Goal: Check status: Check status

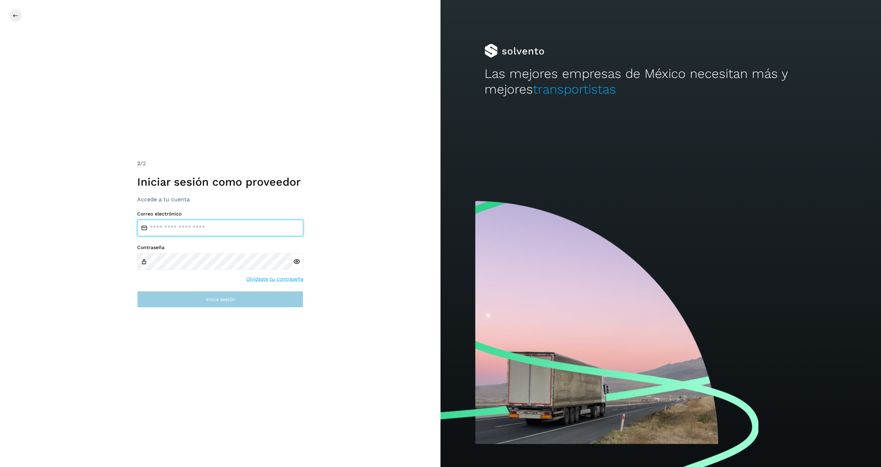
type input "**********"
click at [217, 307] on button "Inicia sesión" at bounding box center [220, 299] width 166 height 17
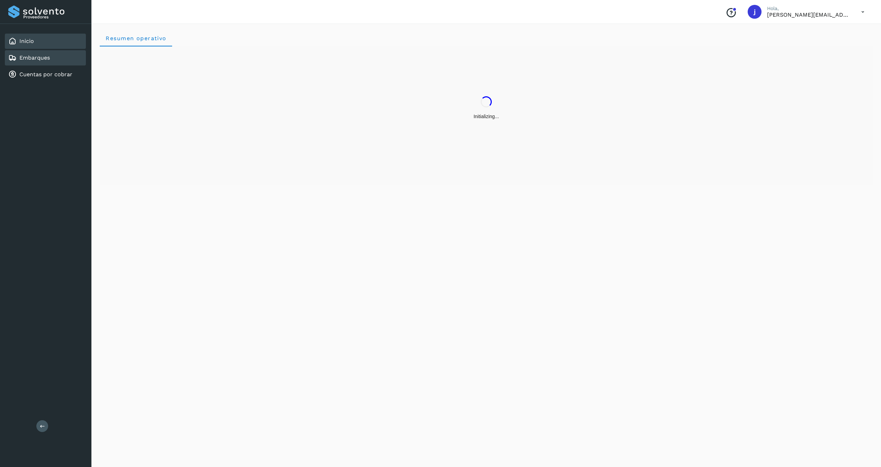
click at [32, 57] on link "Embarques" at bounding box center [34, 57] width 30 height 7
click at [148, 60] on input "text" at bounding box center [350, 56] width 489 height 11
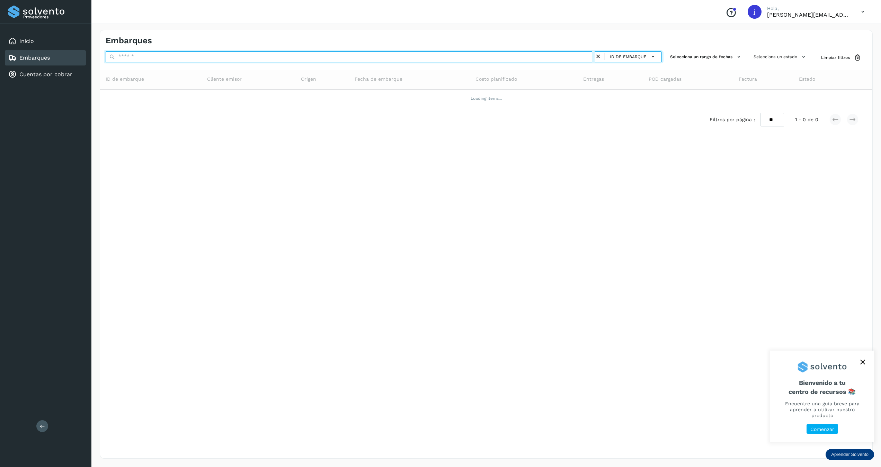
paste input "**********"
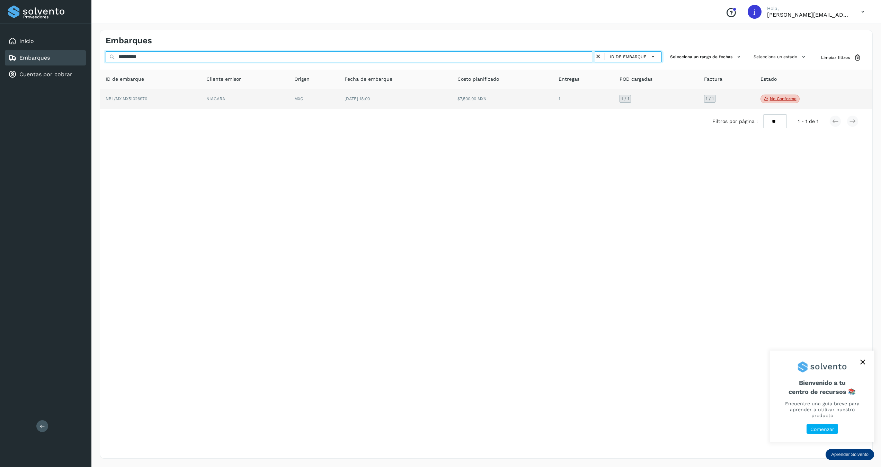
type input "**********"
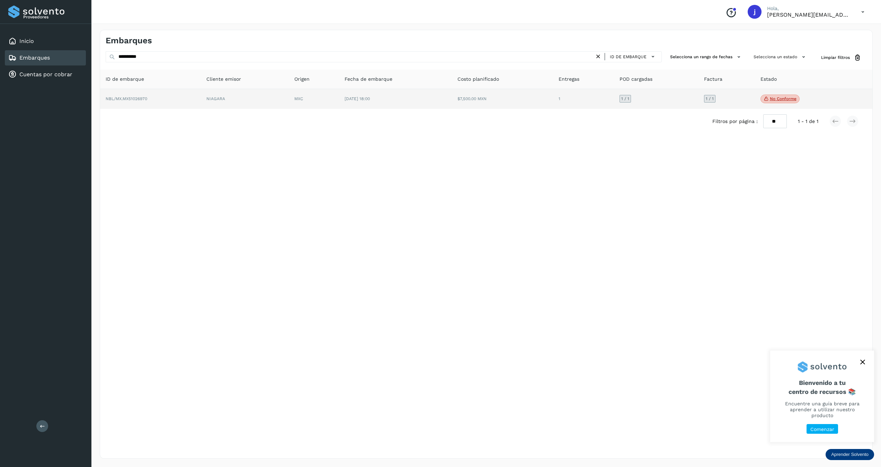
click at [553, 96] on td "$7,500.00 MXN" at bounding box center [583, 99] width 61 height 20
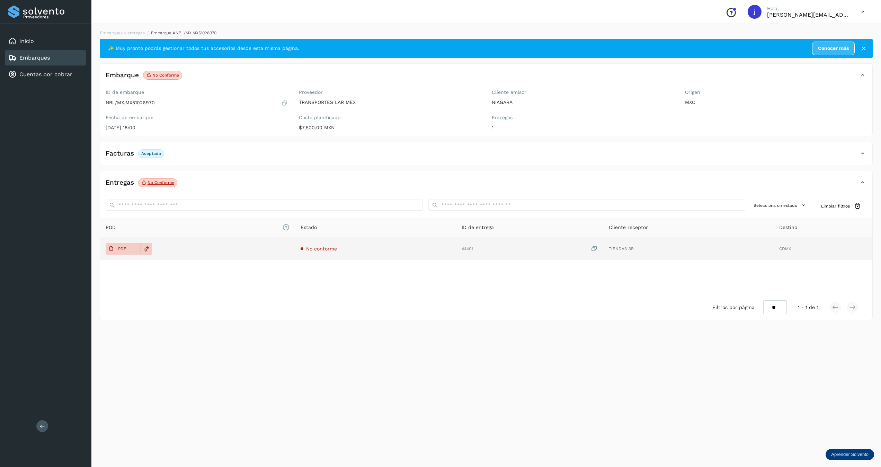
click at [456, 252] on td "No conforme" at bounding box center [529, 248] width 147 height 23
click at [322, 247] on span "No conforme" at bounding box center [321, 249] width 31 height 6
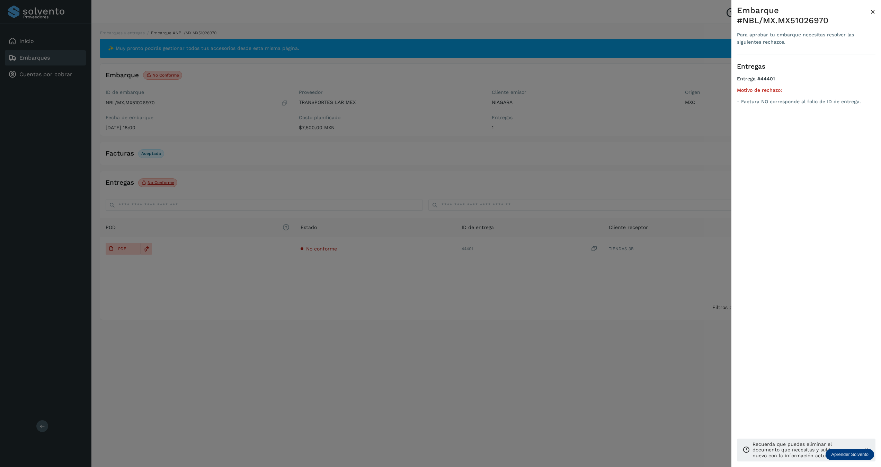
click at [304, 246] on div at bounding box center [440, 233] width 881 height 467
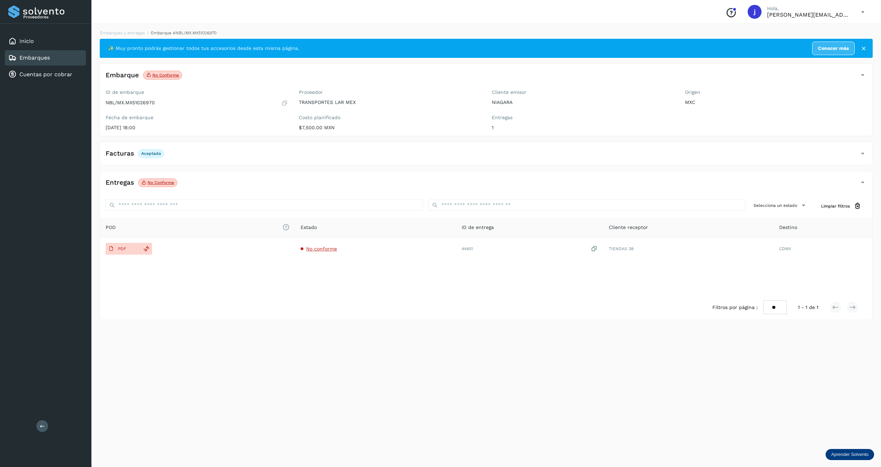
click at [863, 155] on icon at bounding box center [862, 153] width 8 height 8
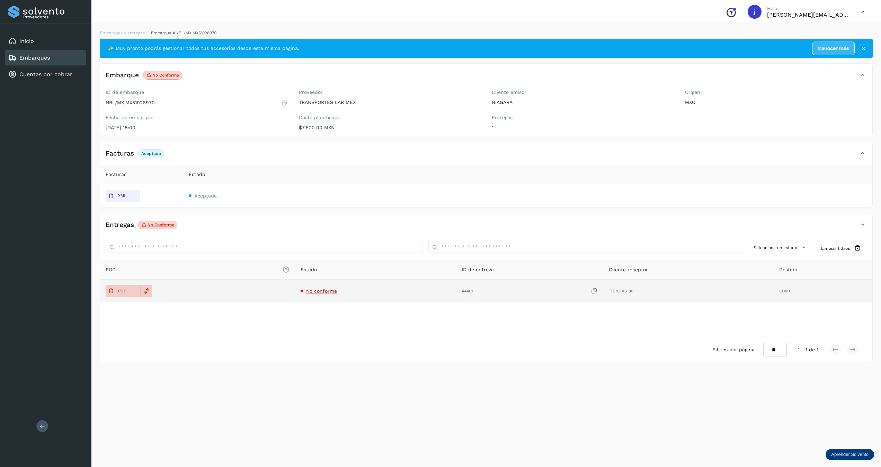
click at [295, 291] on td "PDF" at bounding box center [375, 290] width 161 height 23
click at [112, 289] on icon at bounding box center [111, 291] width 6 height 6
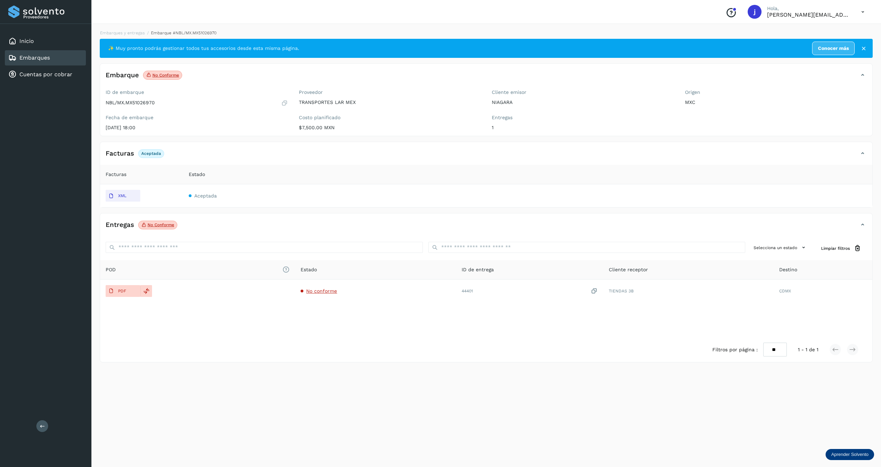
click at [48, 57] on link "Embarques" at bounding box center [34, 57] width 30 height 7
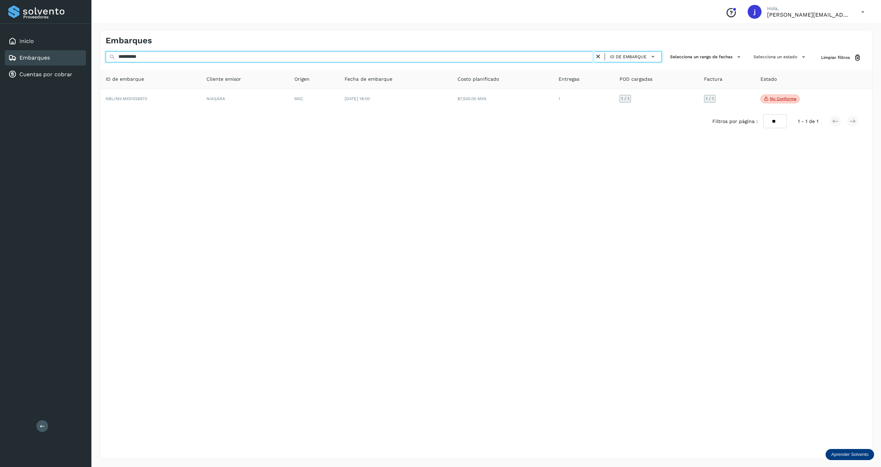
click at [126, 53] on input "**********" at bounding box center [350, 56] width 489 height 11
click at [134, 57] on input "**********" at bounding box center [350, 56] width 489 height 11
type input "*****"
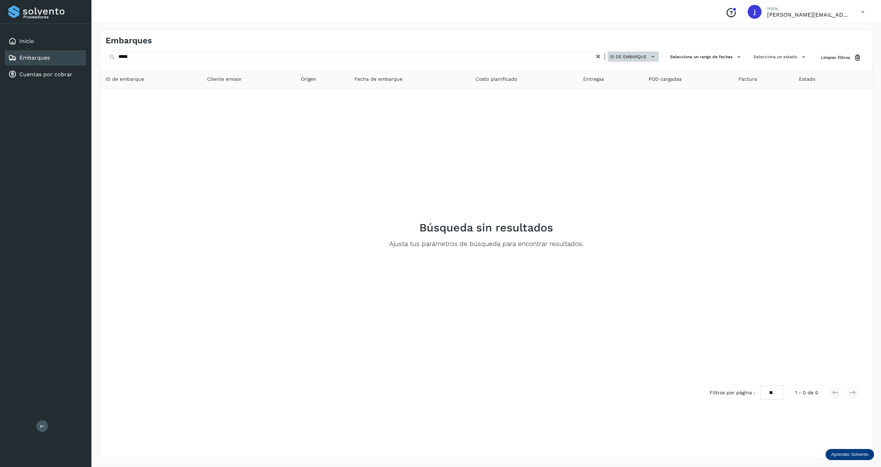
click at [611, 61] on button "ID de embarque" at bounding box center [632, 57] width 51 height 10
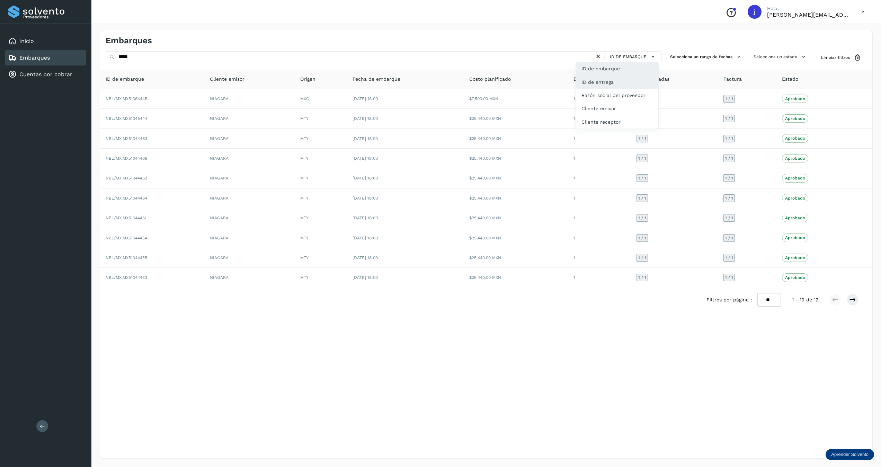
click at [616, 102] on div "ID de entrega" at bounding box center [617, 108] width 82 height 13
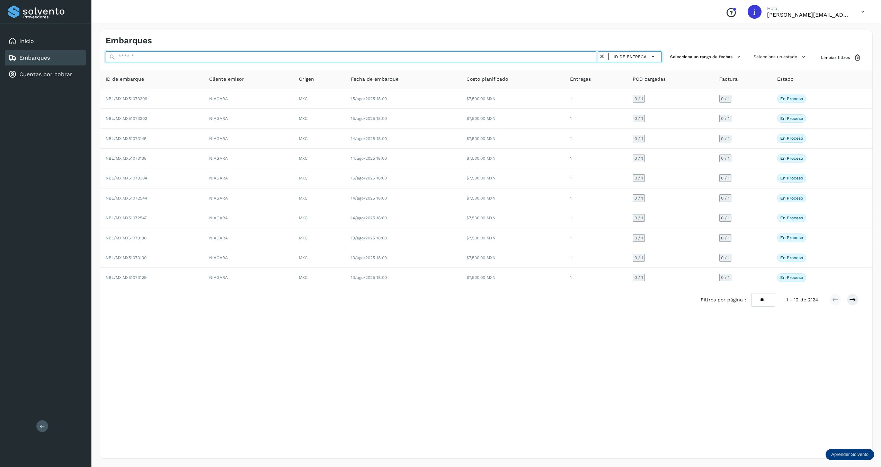
click at [174, 54] on input "text" at bounding box center [352, 56] width 493 height 11
type input "*****"
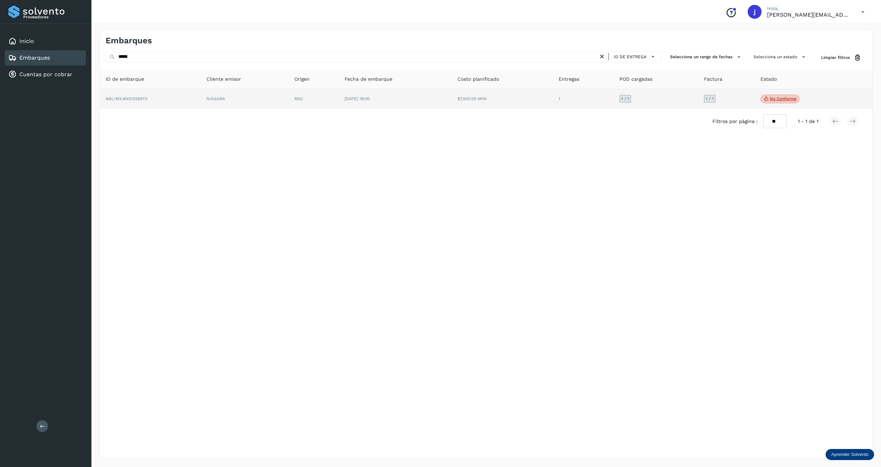
click at [350, 97] on span "18/mar/2025 18:00" at bounding box center [356, 98] width 25 height 5
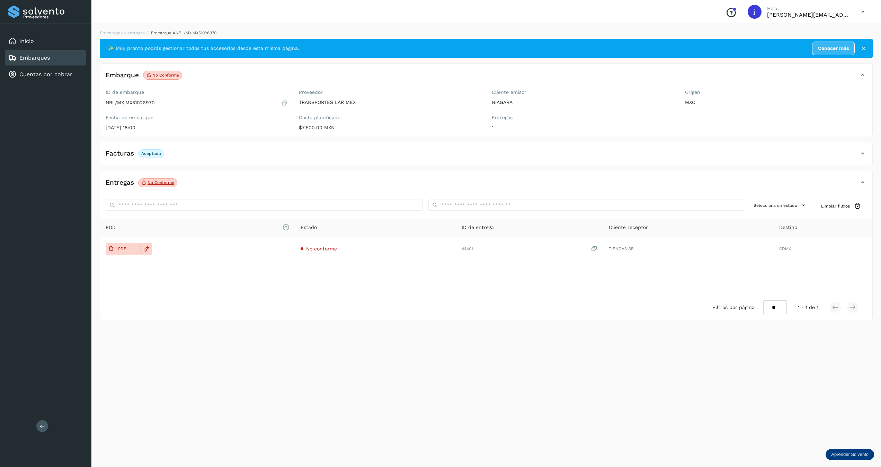
click at [862, 150] on icon at bounding box center [862, 153] width 8 height 8
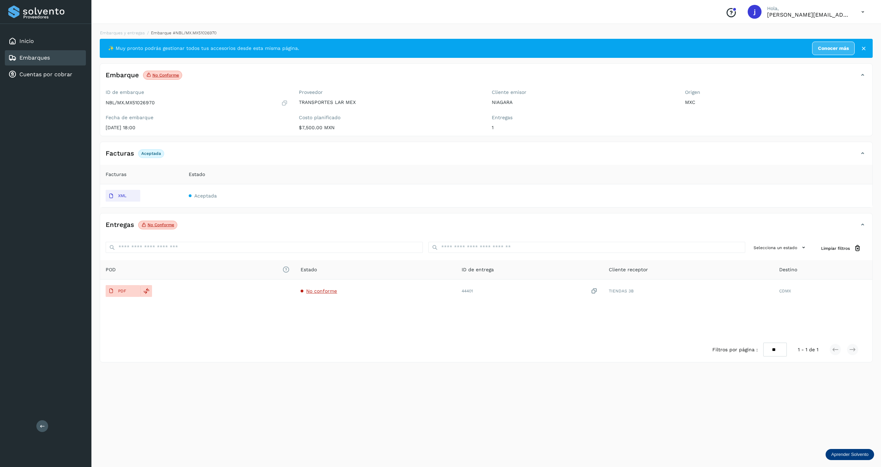
click at [154, 226] on p "No conforme" at bounding box center [160, 224] width 27 height 5
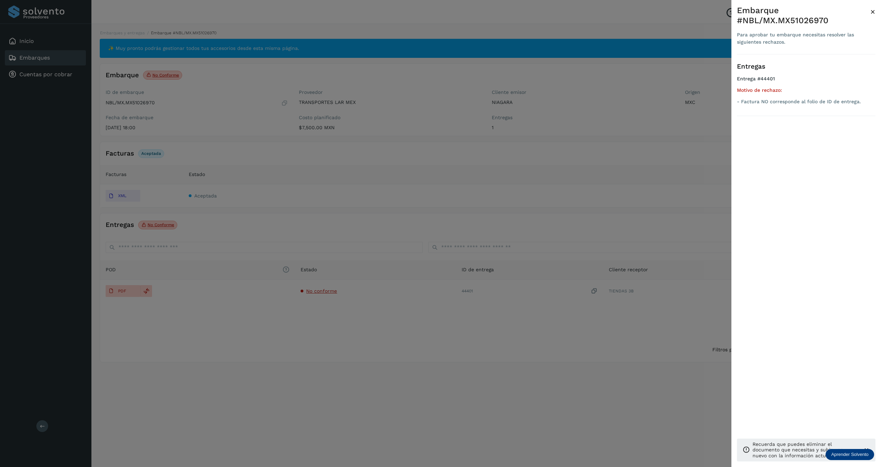
click at [516, 158] on div at bounding box center [440, 233] width 881 height 467
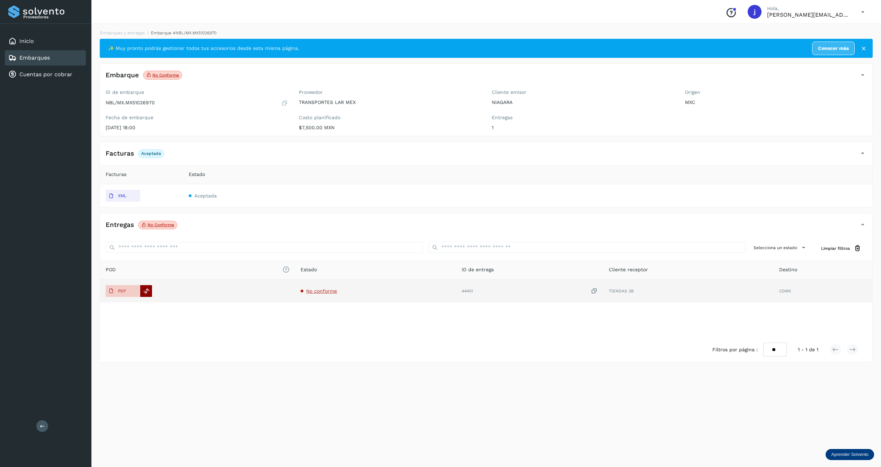
click at [147, 289] on icon at bounding box center [146, 291] width 6 height 6
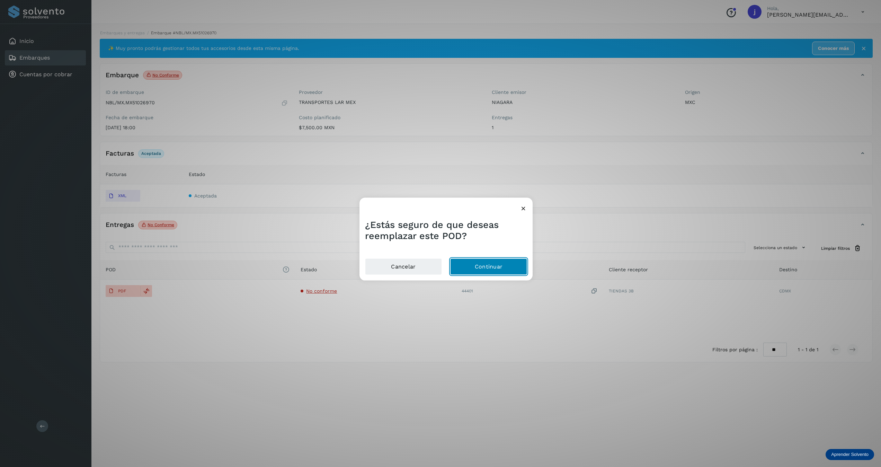
click at [469, 265] on button "Continuar" at bounding box center [488, 266] width 77 height 17
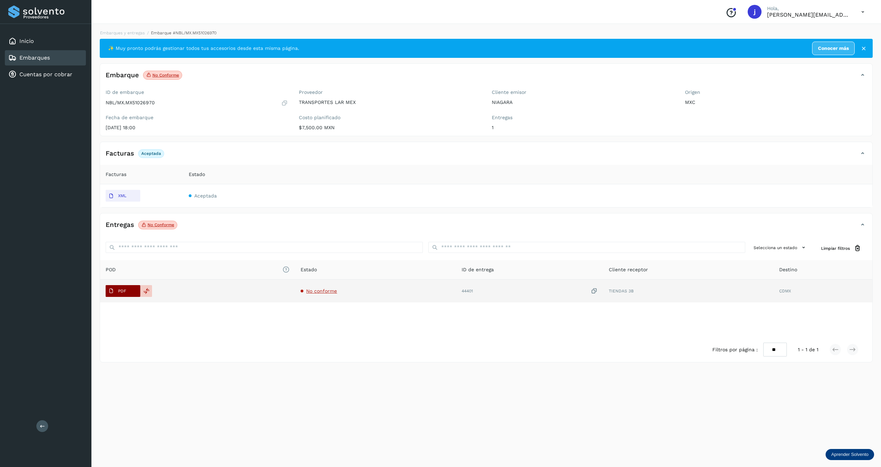
click at [118, 291] on p "PDF" at bounding box center [122, 290] width 8 height 5
click at [124, 286] on button "PDF" at bounding box center [123, 291] width 35 height 12
click at [326, 289] on span "No conforme" at bounding box center [321, 291] width 31 height 6
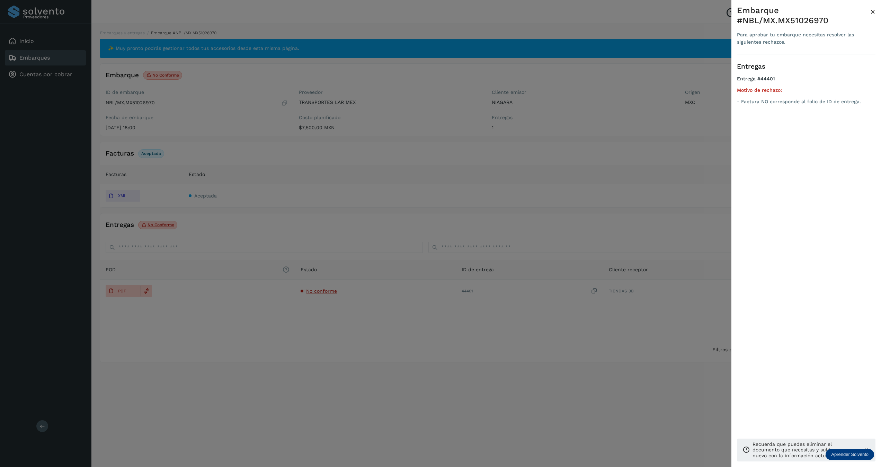
click at [499, 298] on div at bounding box center [440, 233] width 881 height 467
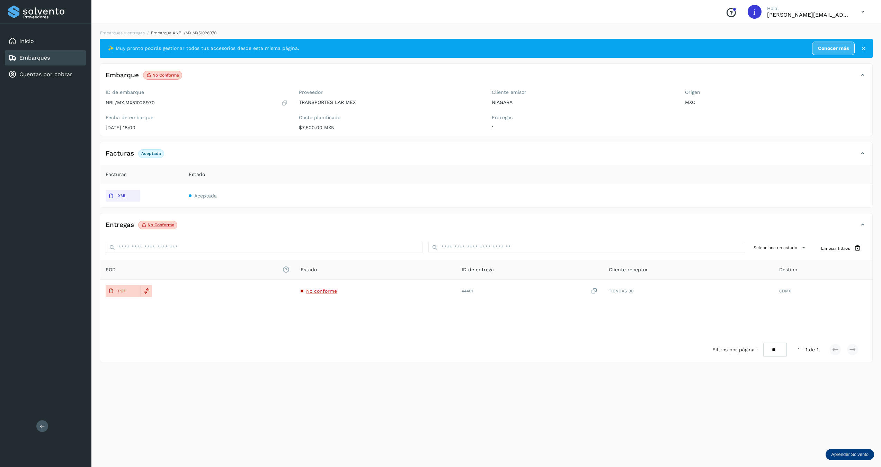
click at [43, 420] on button at bounding box center [42, 426] width 12 height 12
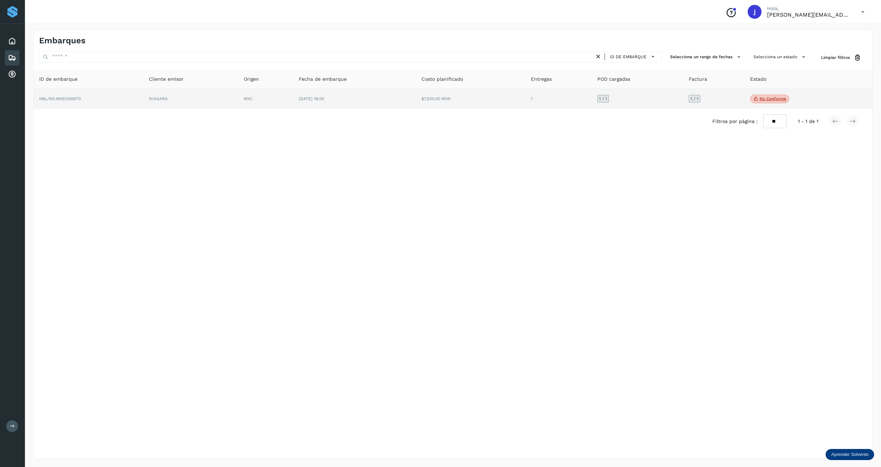
click at [143, 99] on td "NBL/MX.MX51026970" at bounding box center [190, 99] width 95 height 20
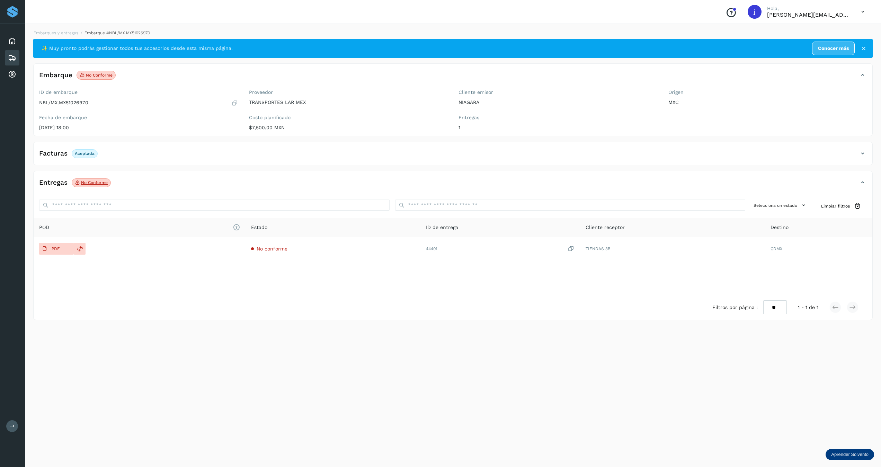
click at [864, 157] on icon at bounding box center [862, 153] width 8 height 8
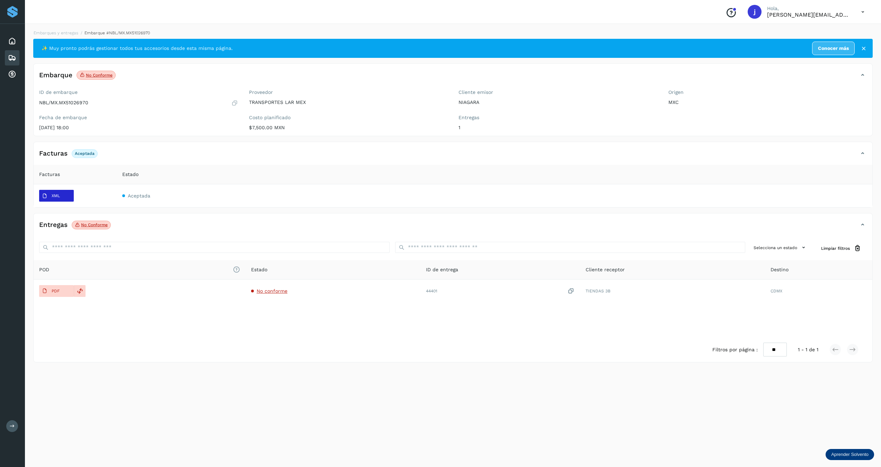
click at [60, 196] on span "XML" at bounding box center [51, 195] width 24 height 11
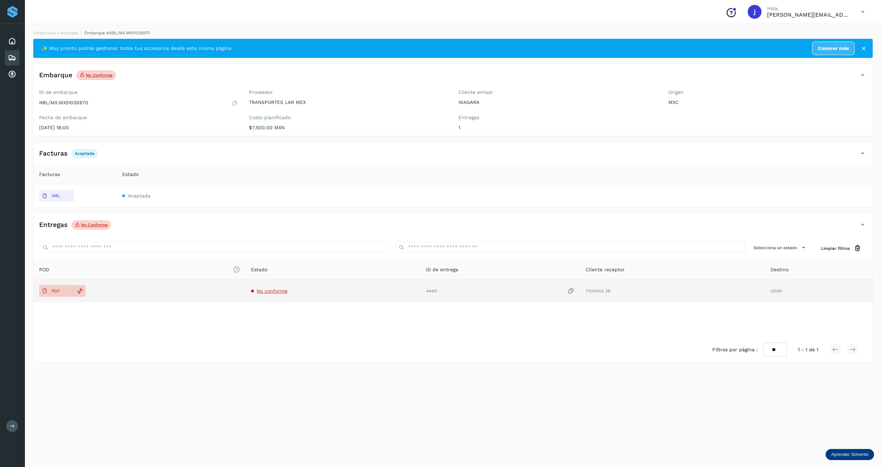
click at [88, 293] on div "PDF" at bounding box center [139, 291] width 201 height 12
click at [77, 291] on icon at bounding box center [80, 291] width 6 height 6
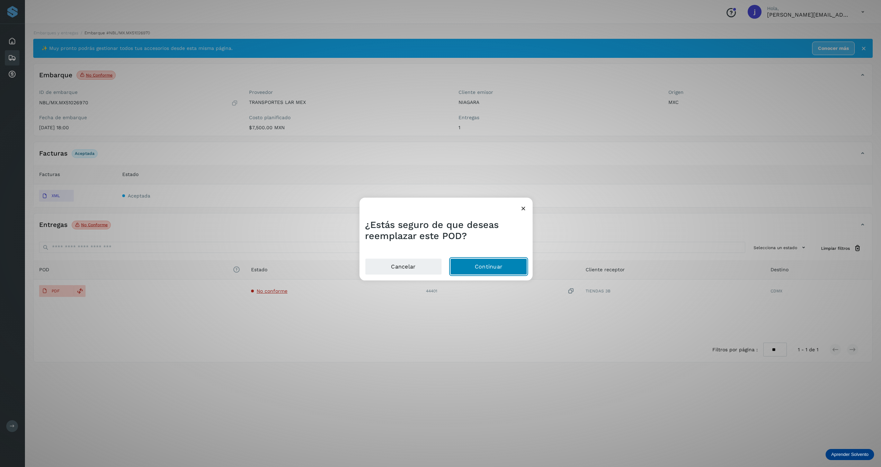
click at [504, 270] on button "Continuar" at bounding box center [488, 266] width 77 height 17
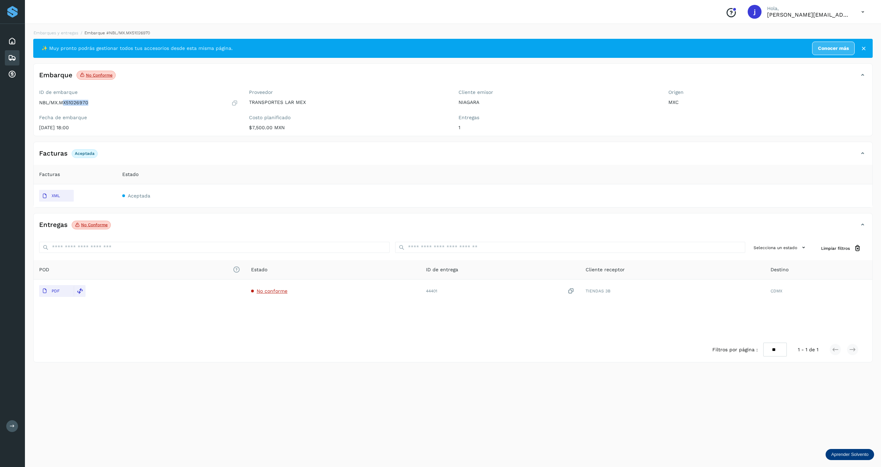
drag, startPoint x: 99, startPoint y: 105, endPoint x: 63, endPoint y: 102, distance: 36.2
click at [63, 102] on div "ID de embarque NBL/MX.MX51026970 Fecha de embarque 18/mar/2025 18:00" at bounding box center [139, 111] width 210 height 49
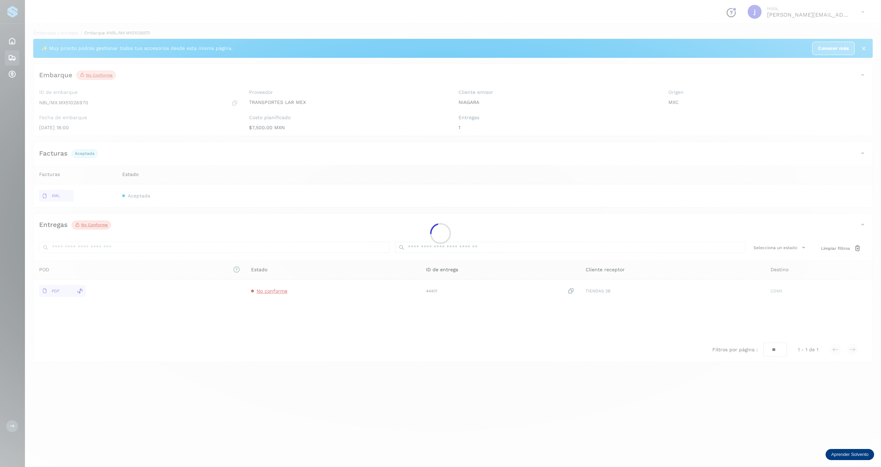
click at [60, 103] on div at bounding box center [440, 233] width 881 height 467
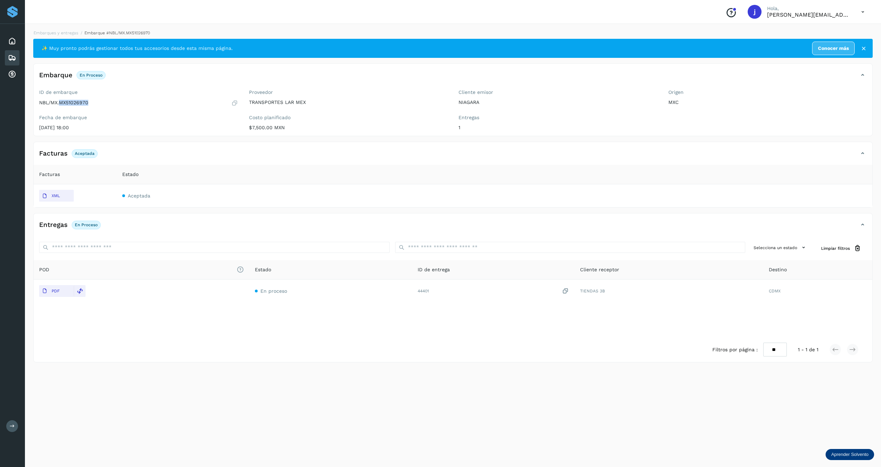
drag, startPoint x: 61, startPoint y: 102, endPoint x: 92, endPoint y: 103, distance: 30.5
click at [92, 103] on div "NBL/MX.MX51026970" at bounding box center [138, 102] width 199 height 7
copy p "MX51026970"
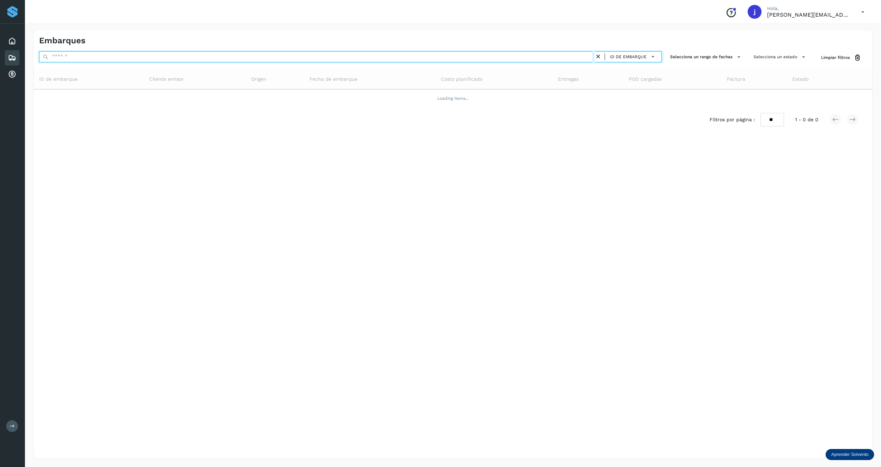
click at [121, 53] on input "text" at bounding box center [316, 56] width 555 height 11
paste input "**********"
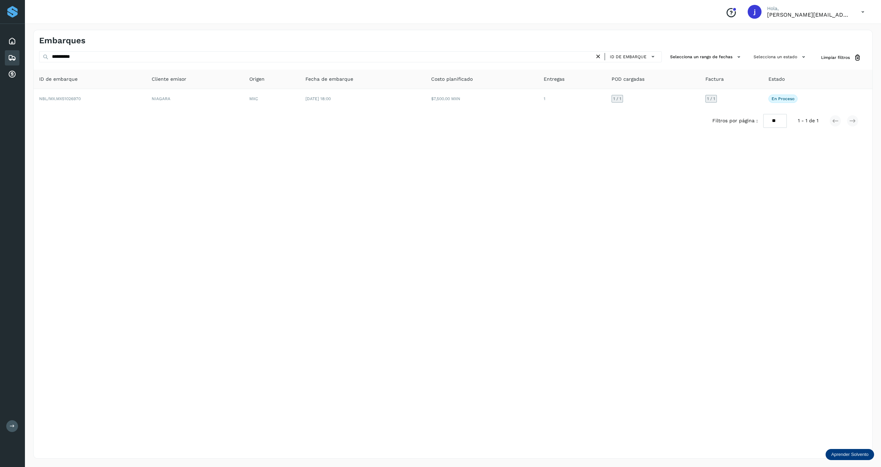
click at [204, 50] on div "**********" at bounding box center [452, 244] width 839 height 428
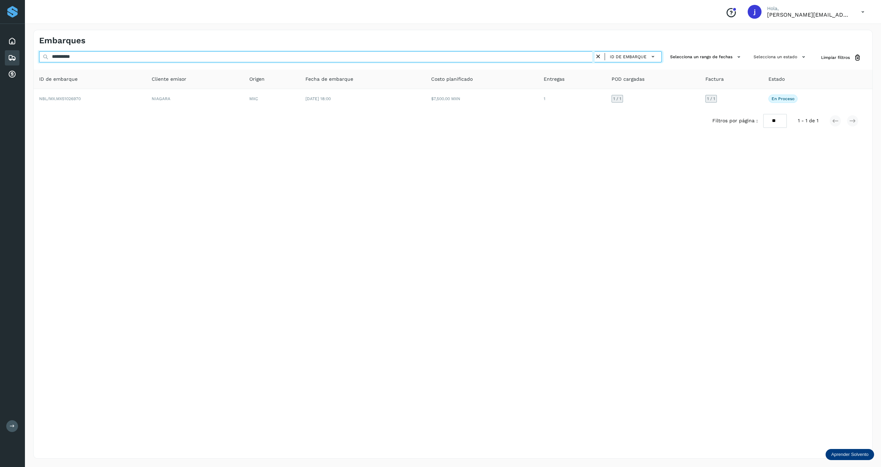
click at [203, 54] on input "**********" at bounding box center [316, 56] width 555 height 11
click at [129, 60] on input "**********" at bounding box center [316, 56] width 555 height 11
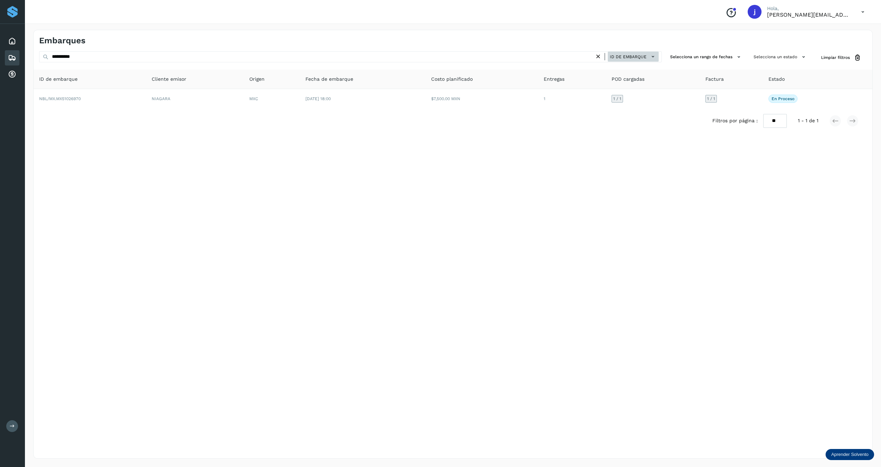
click at [637, 56] on span "ID de embarque" at bounding box center [628, 57] width 37 height 6
click at [599, 102] on div "ID de entrega" at bounding box center [617, 108] width 82 height 13
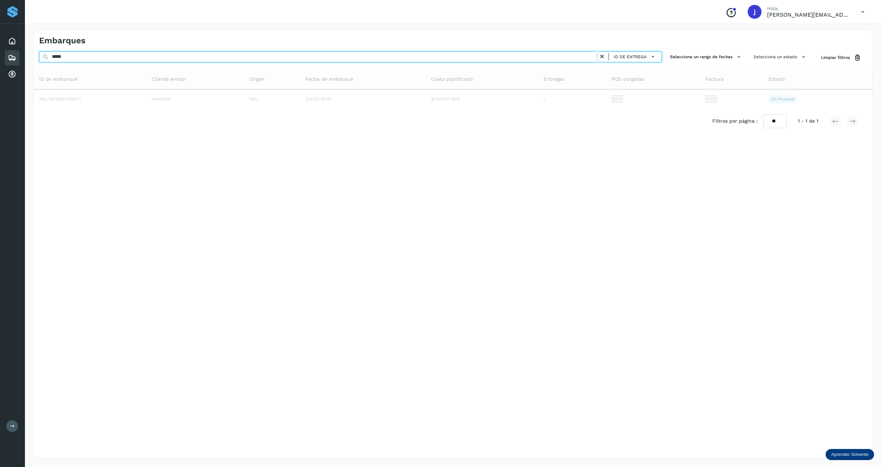
click at [124, 58] on input "*****" at bounding box center [318, 56] width 559 height 11
type input "*****"
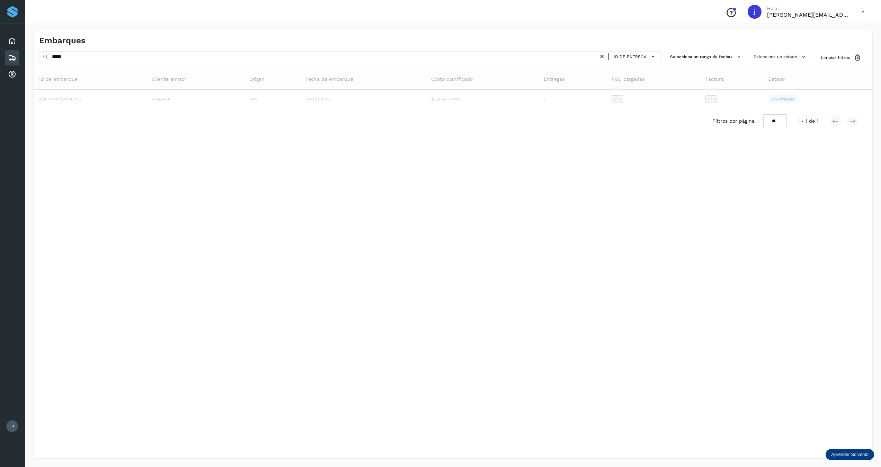
click at [628, 332] on div "Embarques ***** ID de entrega Selecciona un rango de fechas Selecciona un estad…" at bounding box center [452, 244] width 839 height 428
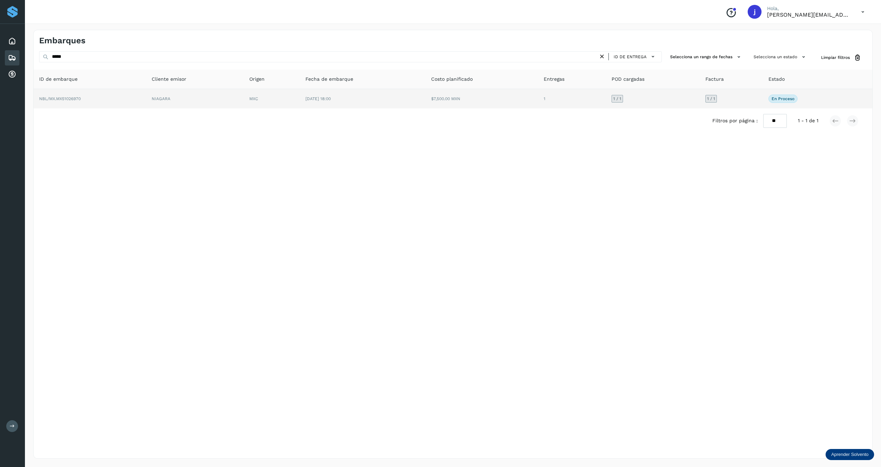
click at [538, 99] on td "$7,500.00 MXN" at bounding box center [572, 98] width 68 height 19
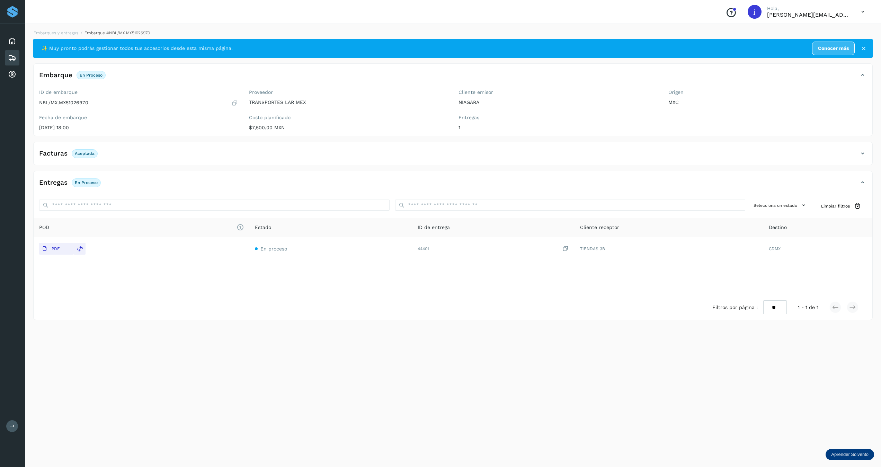
click at [860, 187] on icon at bounding box center [862, 182] width 8 height 8
click at [860, 180] on div "Entregas En proceso" at bounding box center [453, 185] width 838 height 17
click at [868, 163] on div "Facturas Aceptada" at bounding box center [453, 155] width 838 height 17
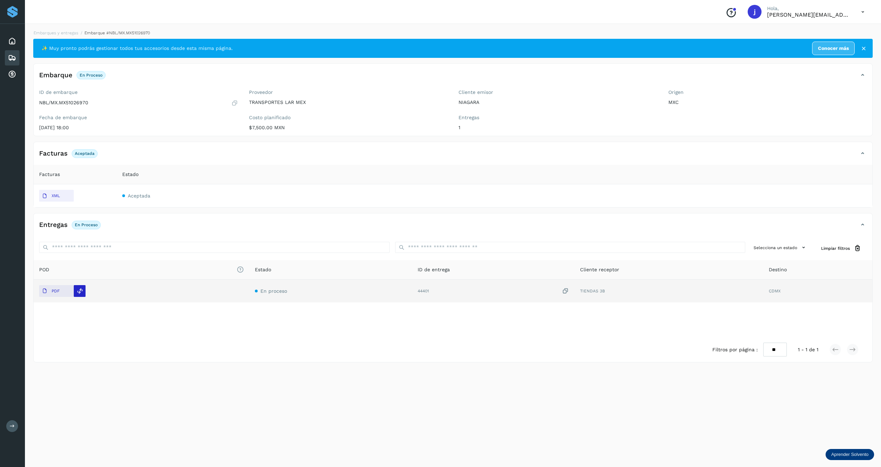
click at [82, 294] on div at bounding box center [80, 291] width 12 height 12
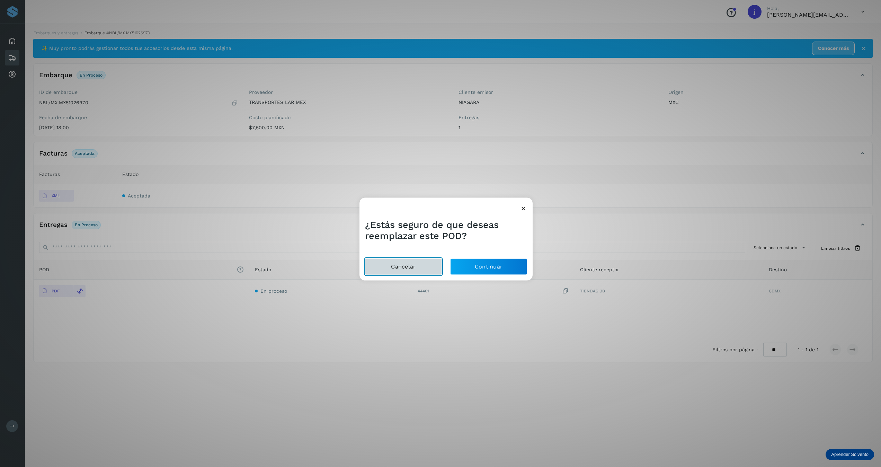
click at [406, 262] on button "Cancelar" at bounding box center [403, 266] width 77 height 17
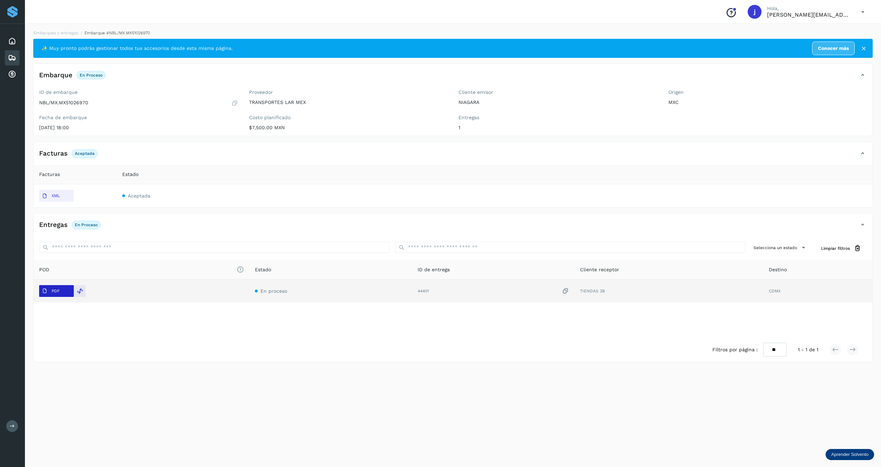
click at [53, 289] on p "PDF" at bounding box center [56, 290] width 8 height 5
click at [83, 292] on icon at bounding box center [80, 291] width 6 height 6
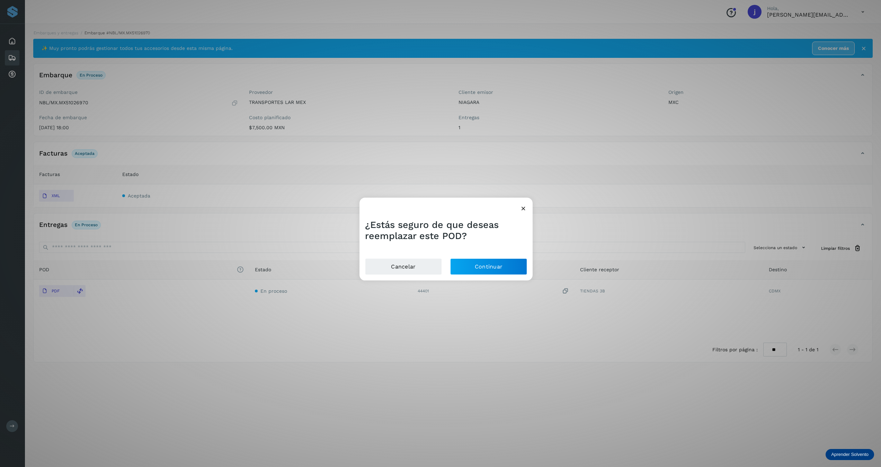
click at [520, 206] on icon at bounding box center [523, 208] width 7 height 7
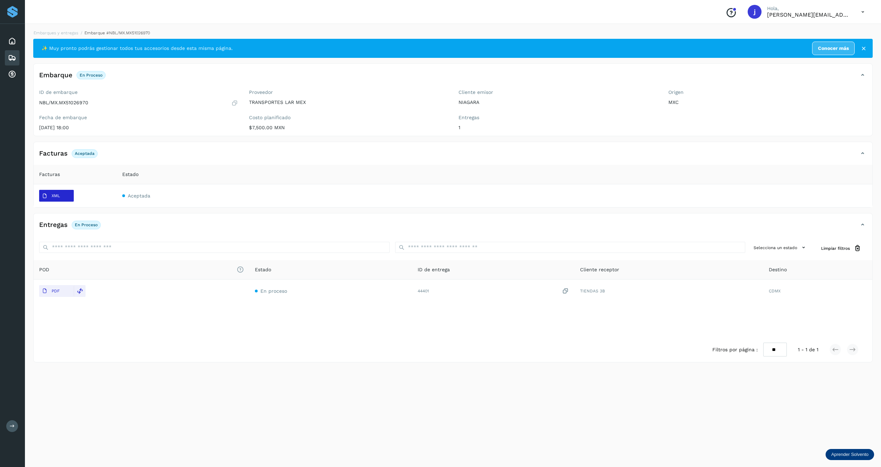
click at [57, 197] on p "XML" at bounding box center [56, 195] width 8 height 5
click at [53, 197] on p "XML" at bounding box center [56, 195] width 8 height 5
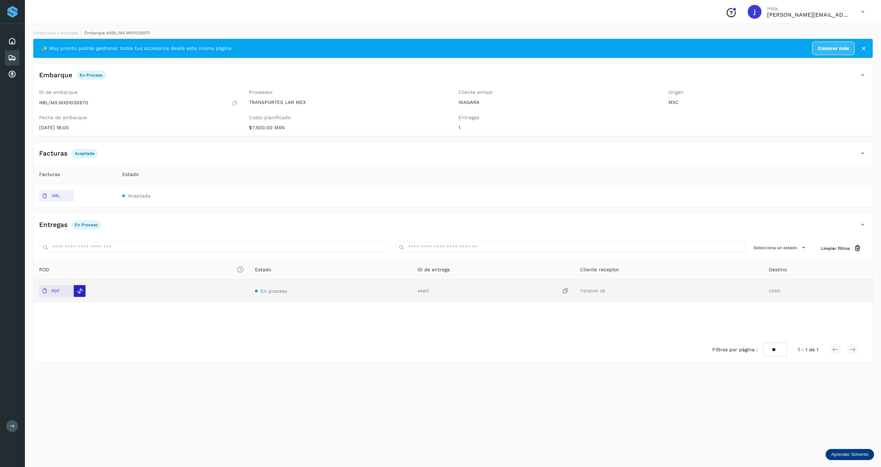
click at [77, 293] on icon at bounding box center [80, 291] width 6 height 6
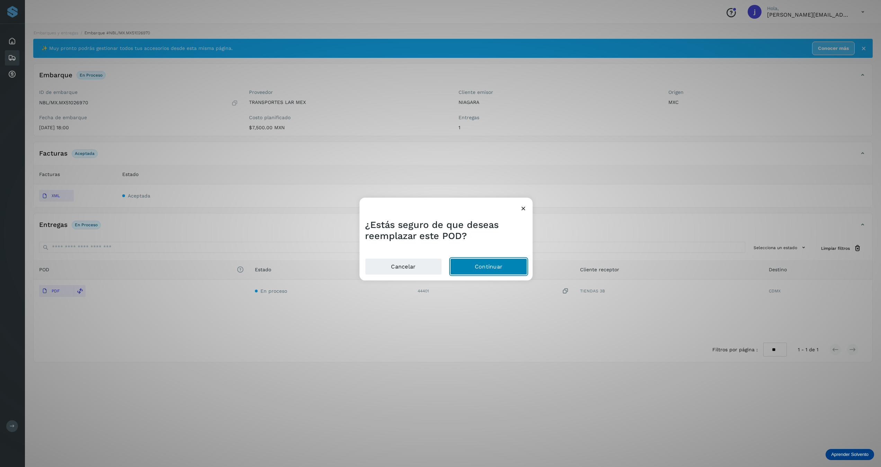
click at [485, 262] on button "Continuar" at bounding box center [488, 266] width 77 height 17
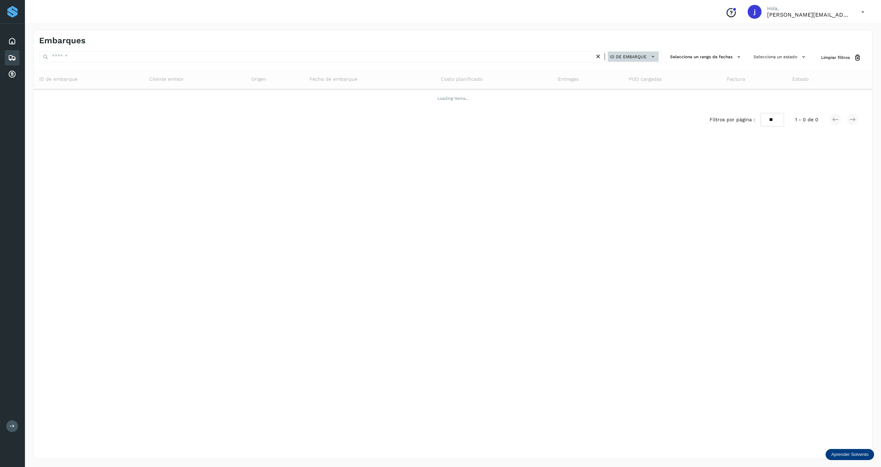
click at [635, 57] on span "ID de embarque" at bounding box center [628, 57] width 37 height 6
click at [619, 102] on div "ID de entrega" at bounding box center [617, 108] width 82 height 13
type input "*****"
click at [647, 272] on div "Embarques ***** ID de entrega Selecciona un rango de fechas Selecciona un estad…" at bounding box center [452, 244] width 839 height 428
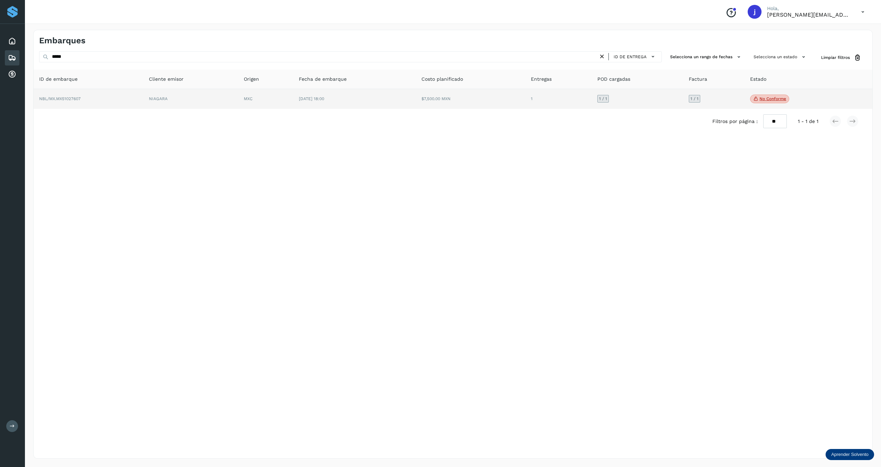
click at [293, 103] on td "MXC" at bounding box center [354, 99] width 123 height 20
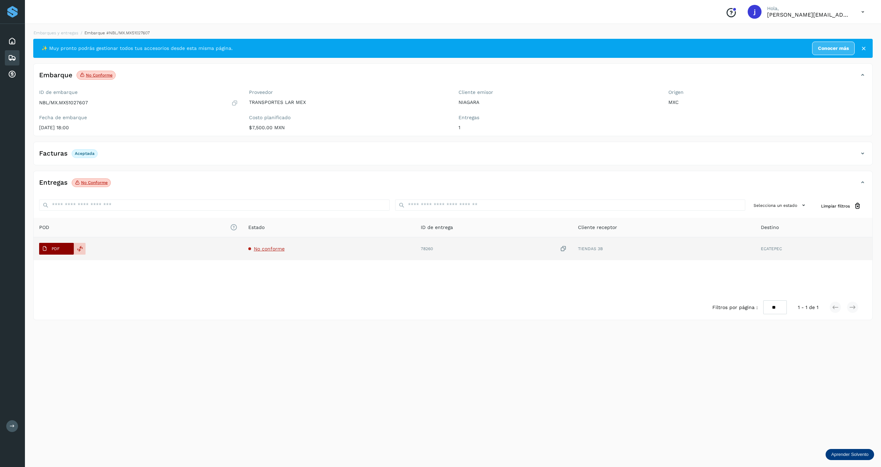
click at [55, 250] on p "PDF" at bounding box center [56, 248] width 8 height 5
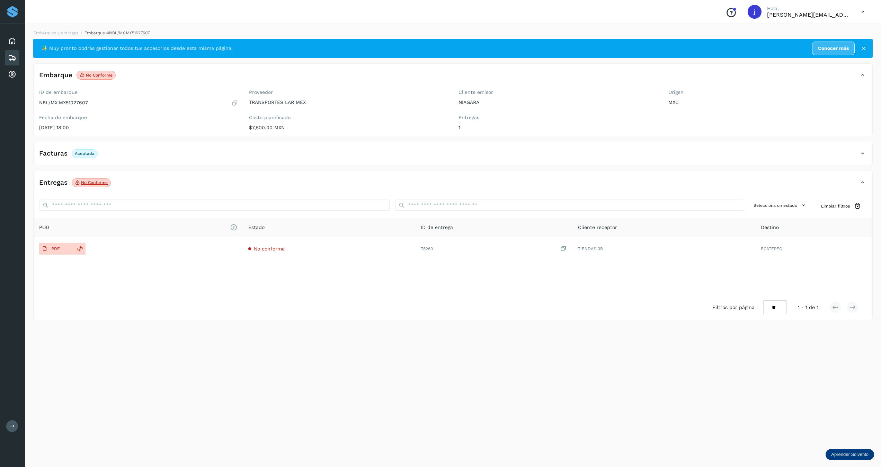
click at [860, 160] on div "Facturas Aceptada" at bounding box center [453, 155] width 838 height 17
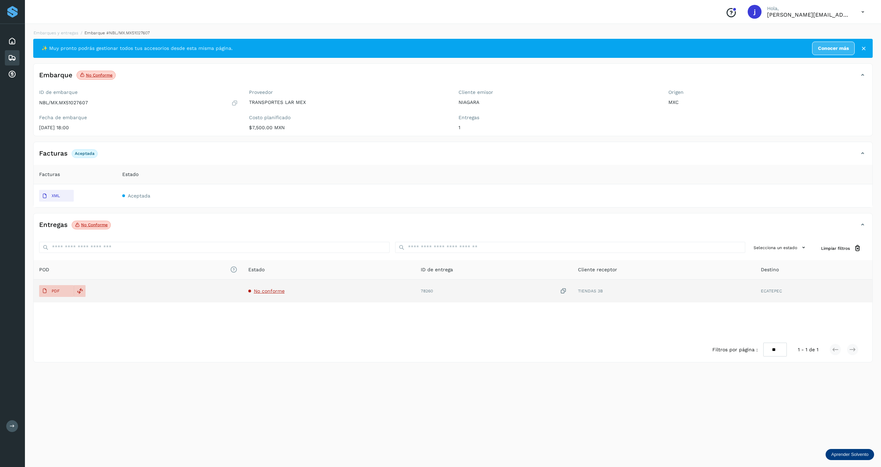
click at [266, 292] on span "No conforme" at bounding box center [269, 291] width 31 height 6
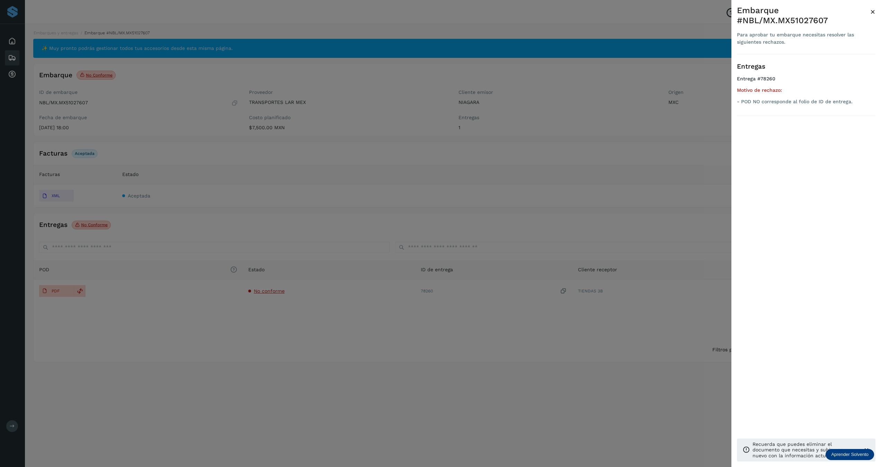
click at [76, 292] on div at bounding box center [440, 233] width 881 height 467
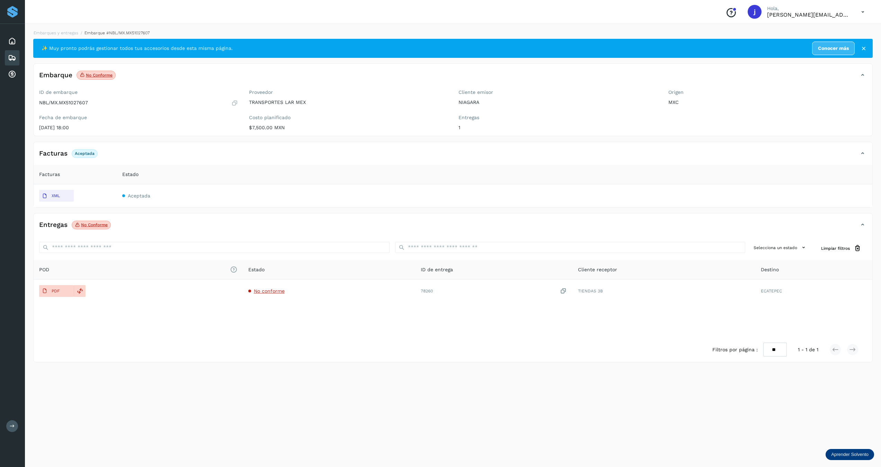
click at [80, 289] on div at bounding box center [440, 233] width 881 height 467
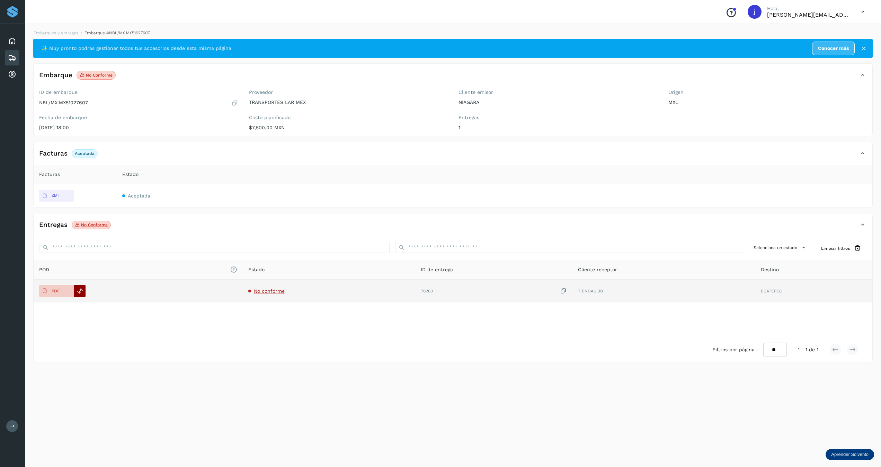
click at [77, 293] on icon at bounding box center [80, 291] width 6 height 6
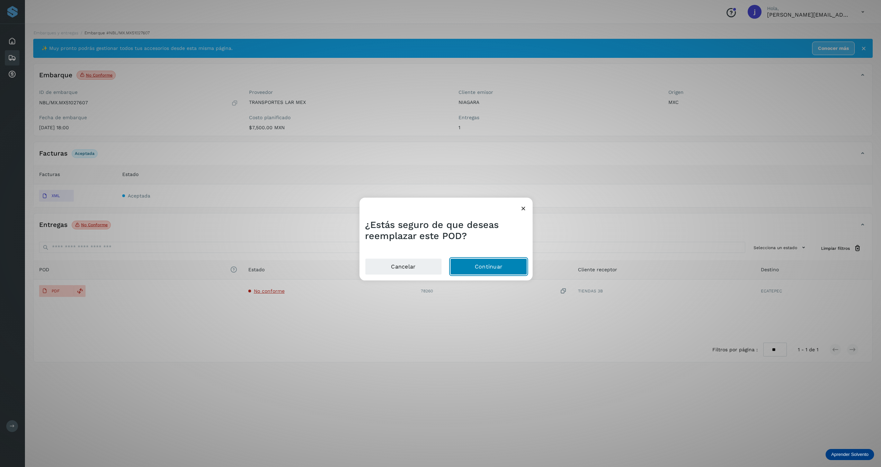
click at [489, 263] on button "Continuar" at bounding box center [488, 266] width 77 height 17
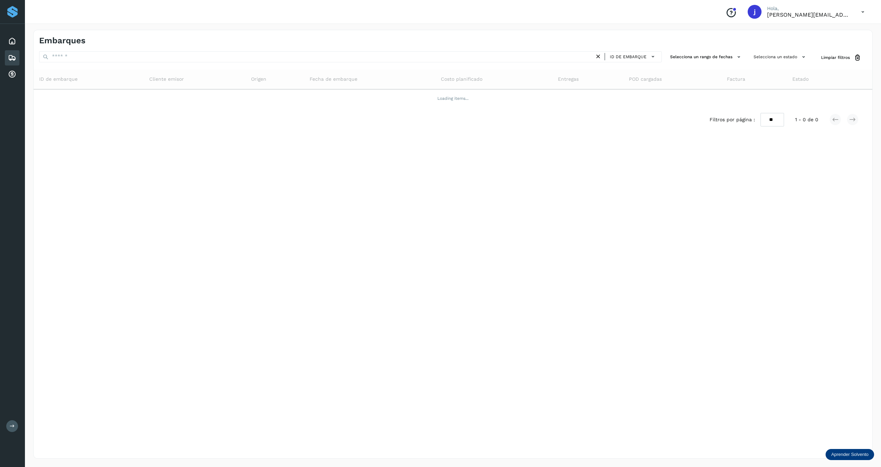
click at [307, 275] on div "Embarques ID de embarque Selecciona un rango de fechas Selecciona un estado Lim…" at bounding box center [452, 244] width 839 height 428
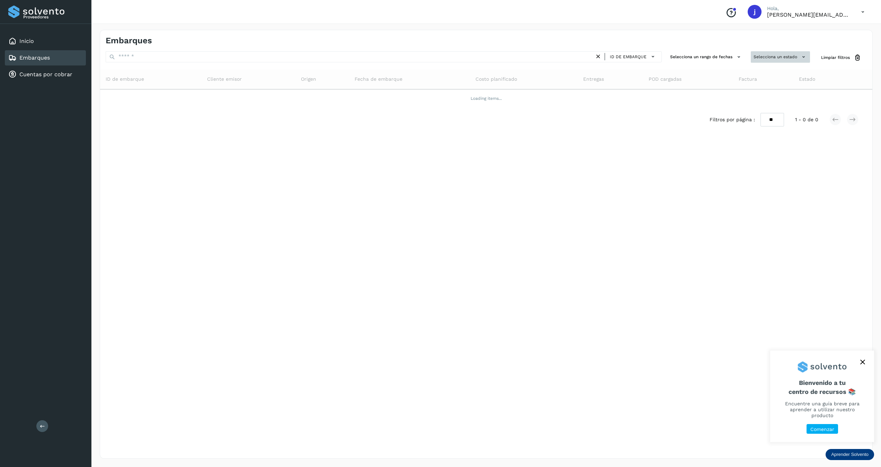
click at [787, 52] on button "Selecciona un estado" at bounding box center [779, 56] width 59 height 11
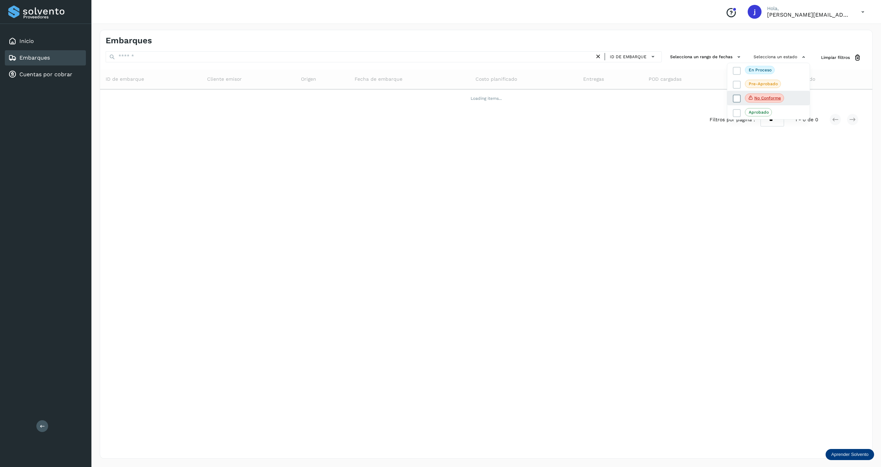
click at [767, 95] on span "No conforme" at bounding box center [763, 97] width 39 height 9
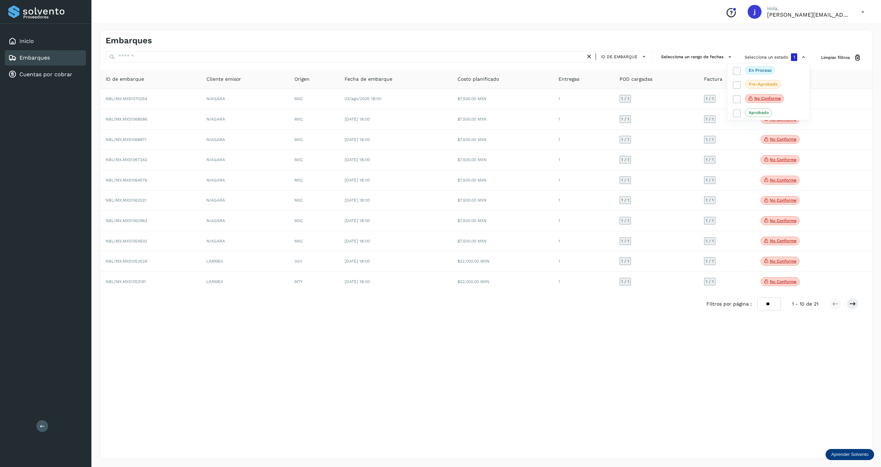
click at [769, 305] on div at bounding box center [440, 233] width 881 height 467
click at [770, 309] on select "** ** **" at bounding box center [769, 304] width 24 height 14
select select "**"
click at [757, 299] on select "** ** **" at bounding box center [769, 304] width 24 height 14
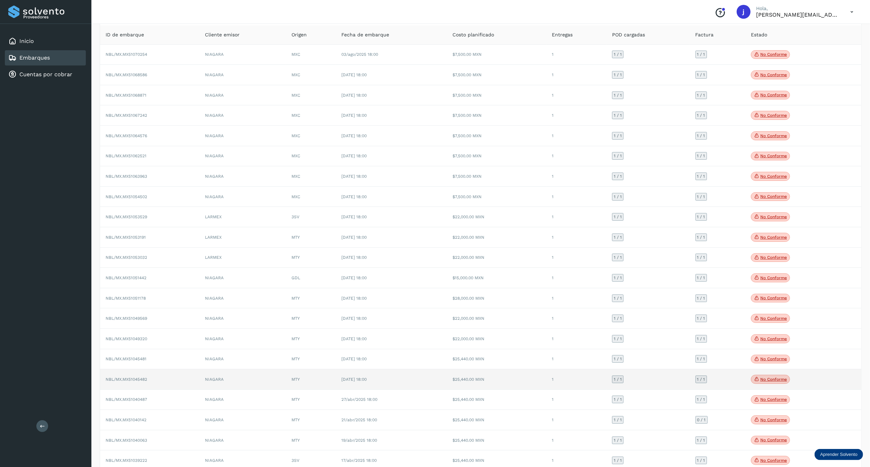
scroll to position [86, 0]
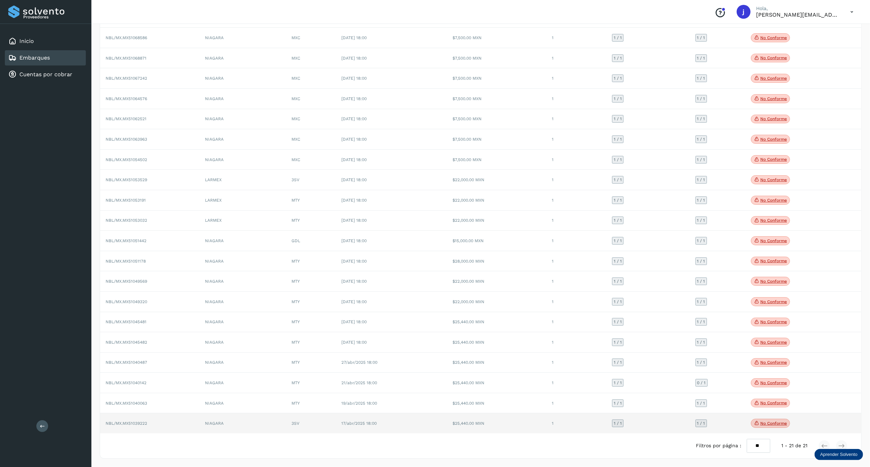
click at [207, 425] on td "NIAGARA" at bounding box center [242, 423] width 87 height 20
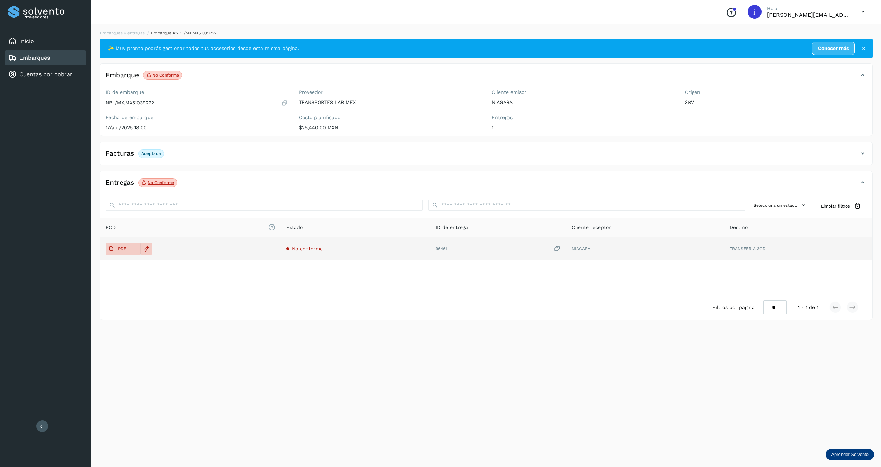
click at [430, 245] on td "No conforme" at bounding box center [498, 248] width 136 height 23
click at [317, 250] on span "No conforme" at bounding box center [307, 249] width 31 height 6
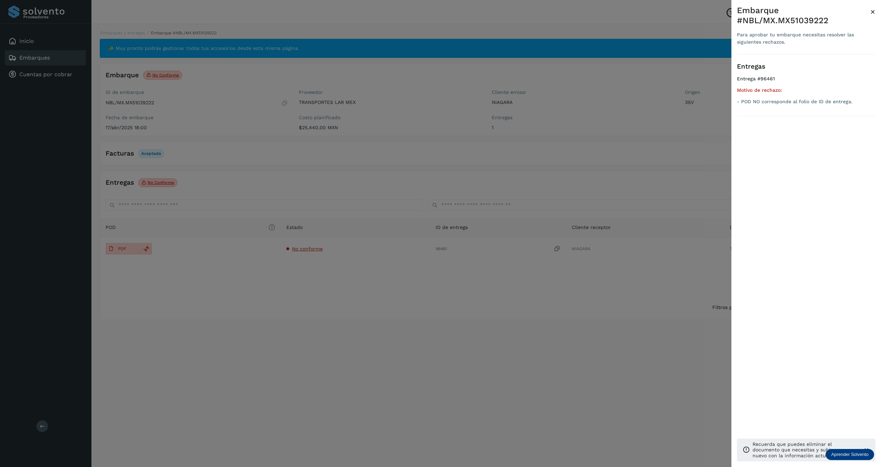
click at [118, 249] on div at bounding box center [440, 233] width 881 height 467
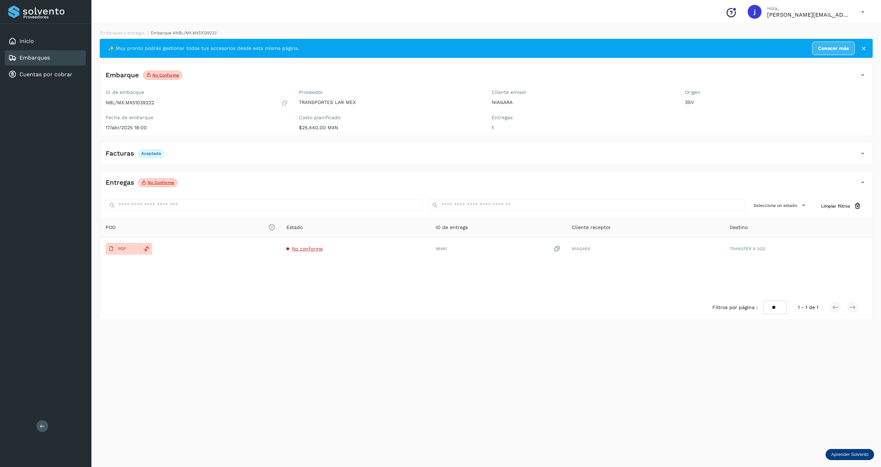
click at [118, 249] on p "PDF" at bounding box center [122, 248] width 8 height 5
click at [865, 155] on icon at bounding box center [862, 153] width 8 height 8
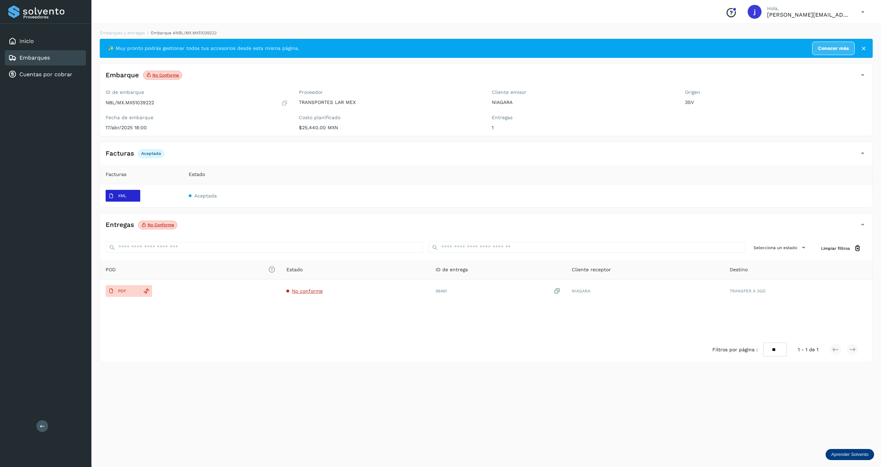
click at [131, 201] on button "XML" at bounding box center [123, 196] width 35 height 12
click at [129, 197] on button "XML" at bounding box center [123, 196] width 35 height 12
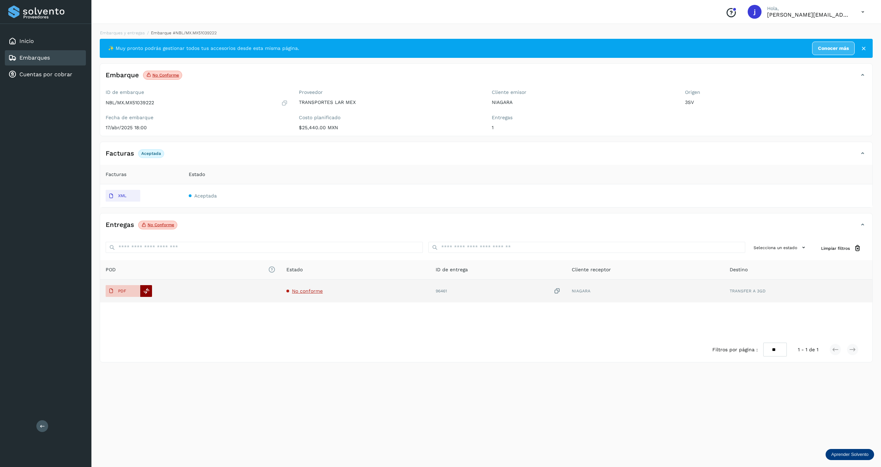
click at [149, 287] on div at bounding box center [146, 291] width 12 height 12
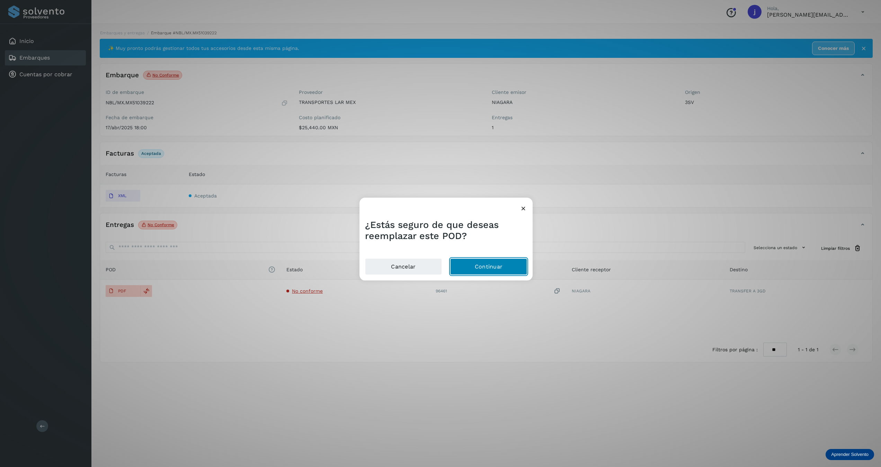
click at [474, 259] on button "Continuar" at bounding box center [488, 266] width 77 height 17
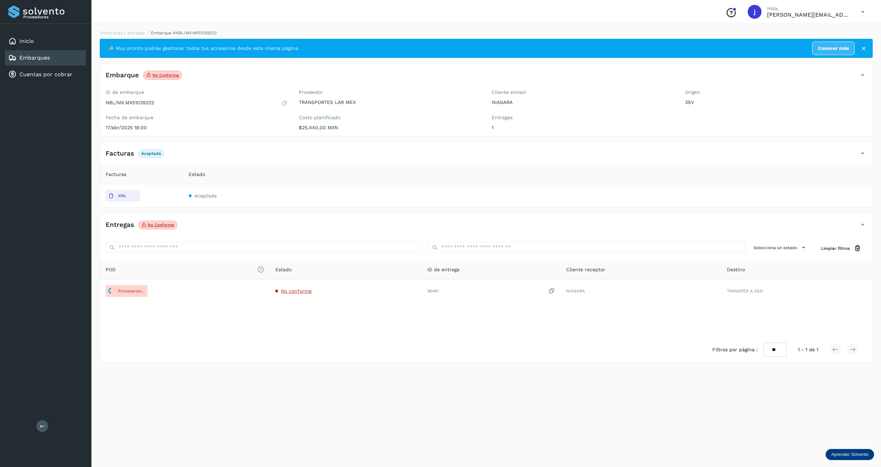
click at [46, 424] on button at bounding box center [42, 426] width 12 height 12
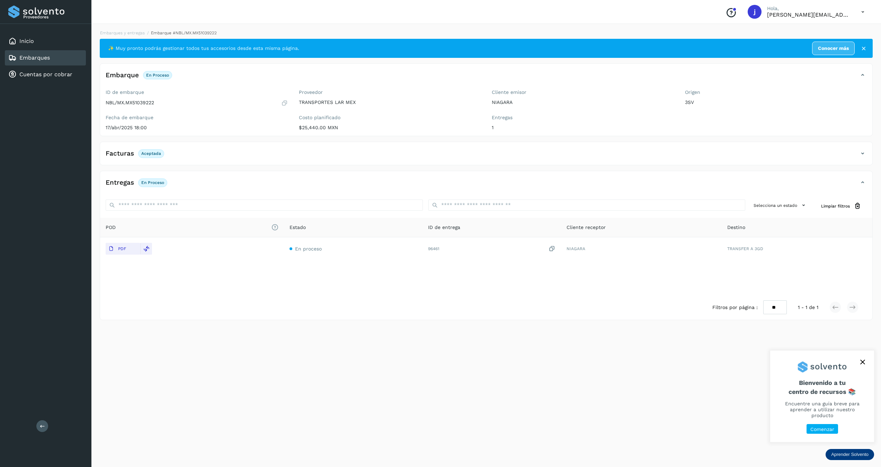
click at [865, 159] on div "Facturas Aceptada" at bounding box center [486, 155] width 772 height 17
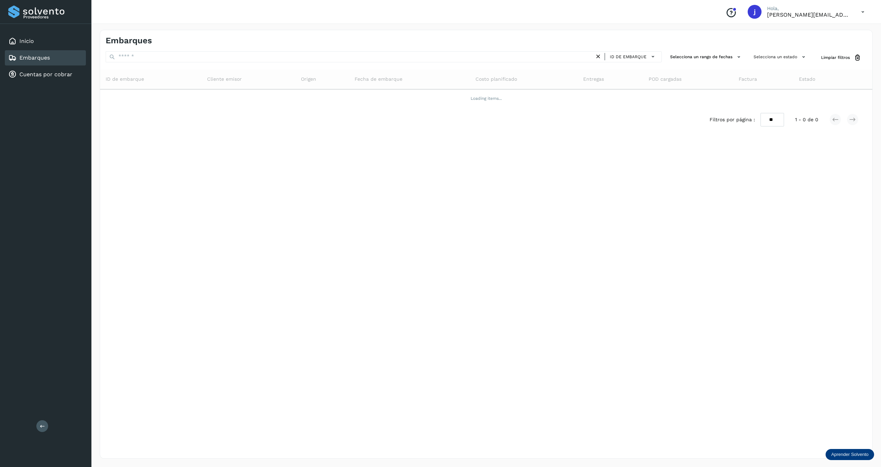
drag, startPoint x: 803, startPoint y: 388, endPoint x: 723, endPoint y: 413, distance: 83.7
click at [804, 387] on div "Embarques ID de embarque Selecciona un rango de fechas Selecciona un estado Lim…" at bounding box center [486, 244] width 773 height 428
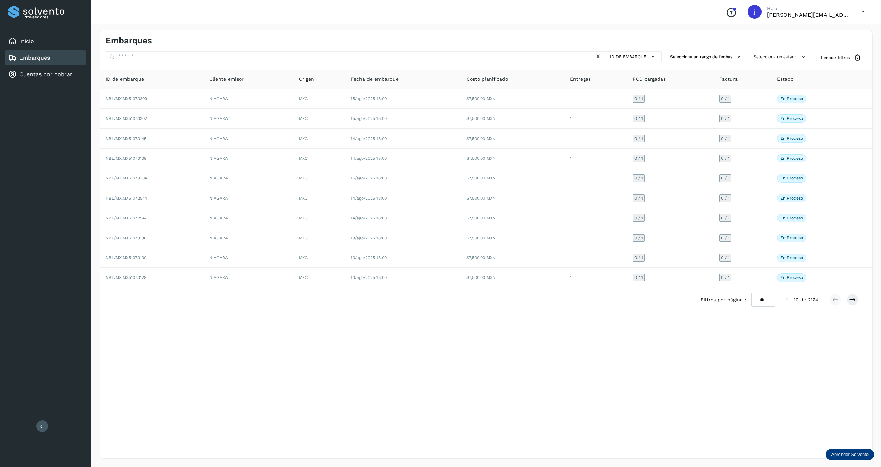
click at [782, 50] on div "Embarques ID de embarque Selecciona un rango de fechas Selecciona un estado Lim…" at bounding box center [486, 244] width 773 height 428
click at [781, 53] on button "Selecciona un estado" at bounding box center [779, 56] width 59 height 11
click at [770, 96] on span "No conforme" at bounding box center [763, 97] width 39 height 9
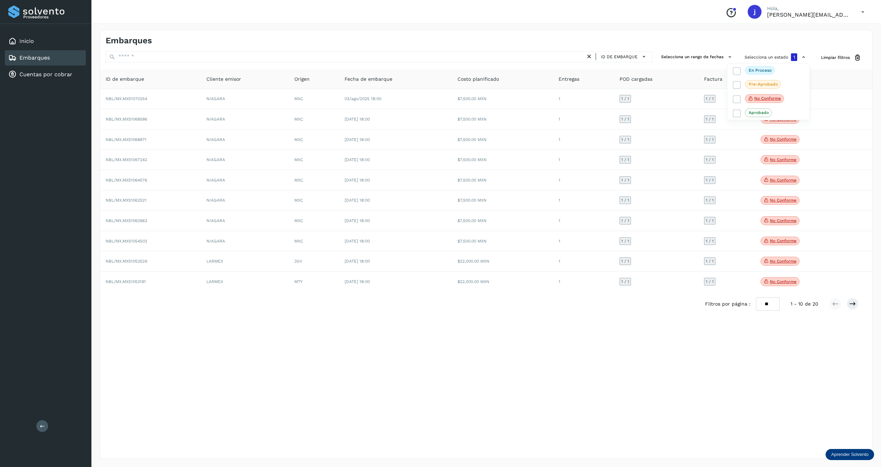
click at [767, 312] on div at bounding box center [440, 233] width 881 height 467
click at [767, 305] on select "** ** **" at bounding box center [768, 304] width 24 height 14
select select "**"
click at [756, 299] on select "** ** **" at bounding box center [768, 304] width 24 height 14
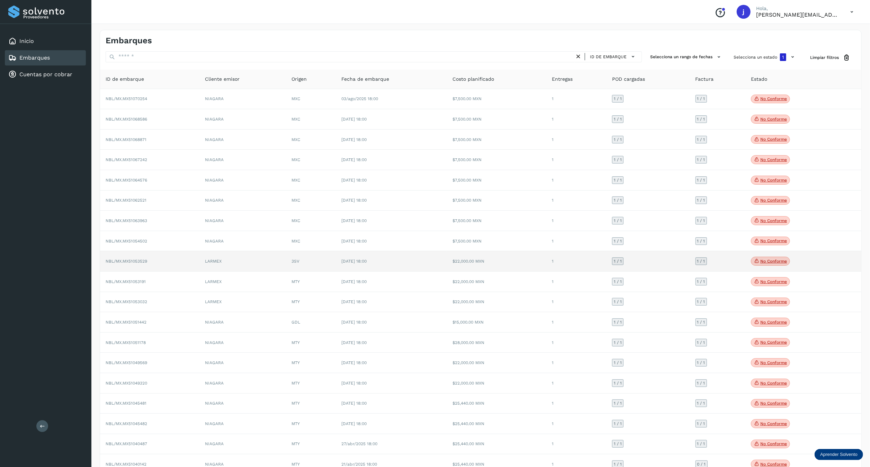
click at [184, 266] on td "NBL/MX.MX51053529" at bounding box center [149, 261] width 99 height 20
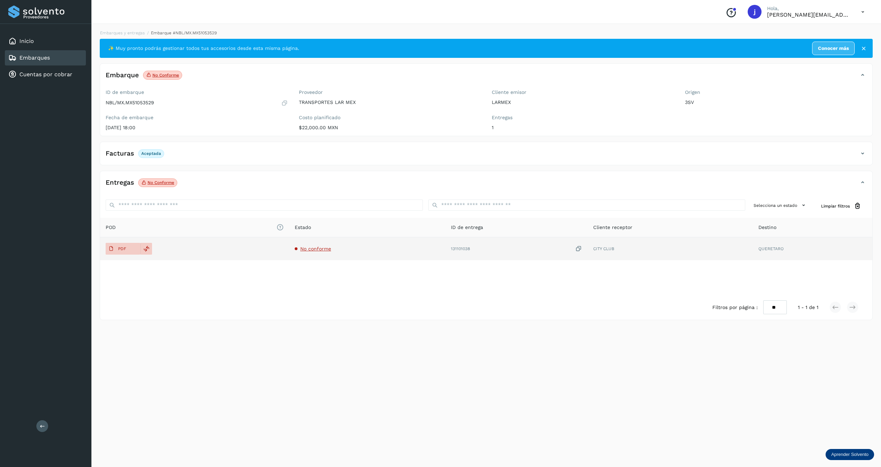
click at [321, 247] on span "No conforme" at bounding box center [315, 249] width 31 height 6
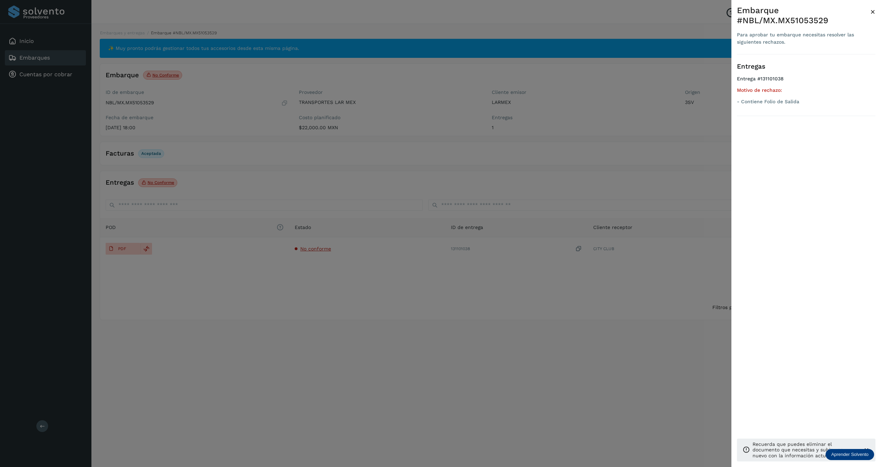
click at [301, 313] on div at bounding box center [440, 233] width 881 height 467
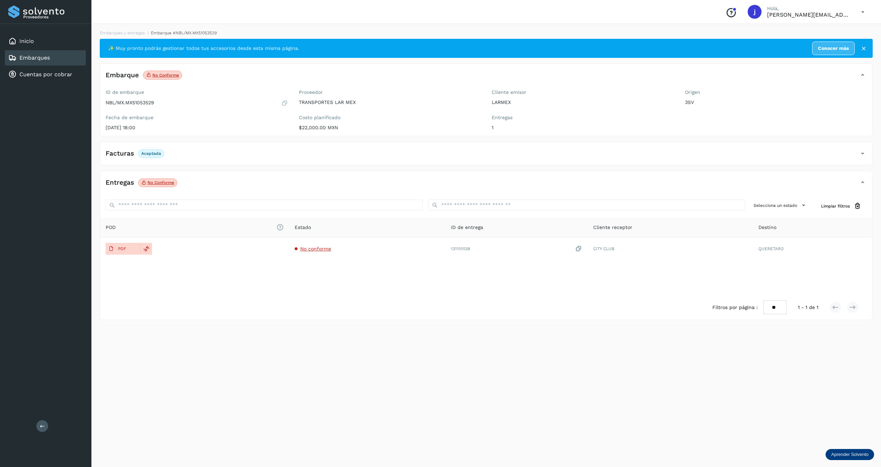
drag, startPoint x: 684, startPoint y: 290, endPoint x: 752, endPoint y: 285, distance: 68.7
click at [689, 291] on div "POD El tamaño máximo de archivo es de 20 Mb. Estado ID de entrega Cliente recep…" at bounding box center [486, 256] width 772 height 77
click at [865, 161] on div "Facturas Aceptada" at bounding box center [486, 155] width 772 height 17
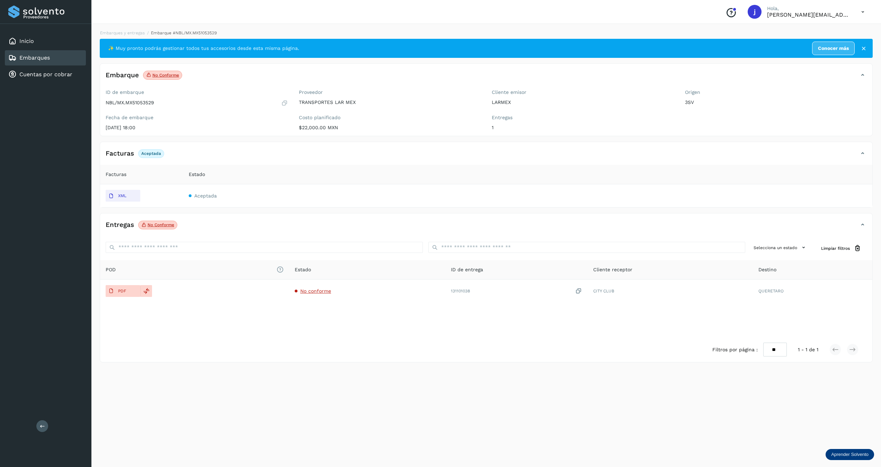
click at [195, 368] on div "Embarques y entregas Embarque #NBL/MX.MX51053529 ✨ Muy pronto podrás gestionar …" at bounding box center [485, 243] width 789 height 445
click at [241, 378] on div "Embarques y entregas Embarque #NBL/MX.MX51053529 ✨ Muy pronto podrás gestionar …" at bounding box center [485, 243] width 789 height 445
click at [501, 155] on div "Facturas Aceptada" at bounding box center [479, 153] width 758 height 12
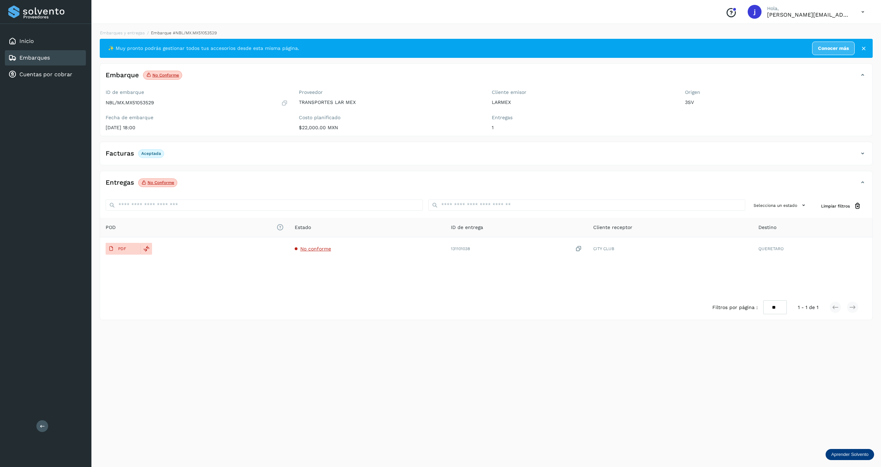
click at [501, 155] on div "Facturas Aceptada" at bounding box center [479, 153] width 758 height 12
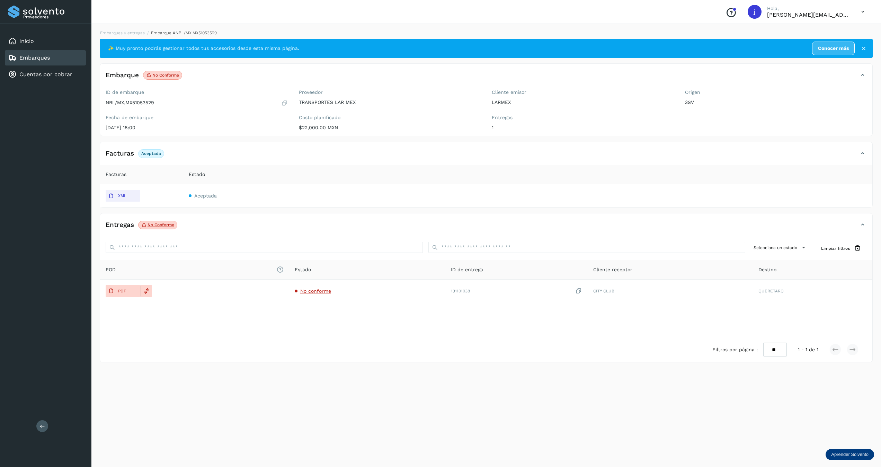
click at [757, 367] on div "Embarques y entregas Embarque #NBL/MX.MX51053529 ✨ Muy pronto podrás gestionar …" at bounding box center [485, 243] width 789 height 445
click at [219, 410] on div "Embarques y entregas Embarque #NBL/MX.MX51053529 ✨ Muy pronto podrás gestionar …" at bounding box center [485, 243] width 789 height 445
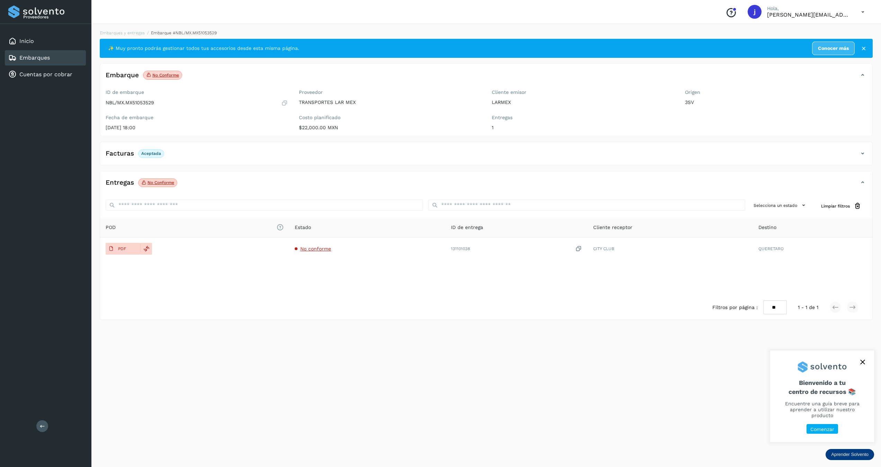
click at [36, 419] on div "Proveedores Inicio Embarques Cuentas por cobrar Salir" at bounding box center [45, 233] width 91 height 467
click at [43, 428] on icon at bounding box center [42, 425] width 5 height 5
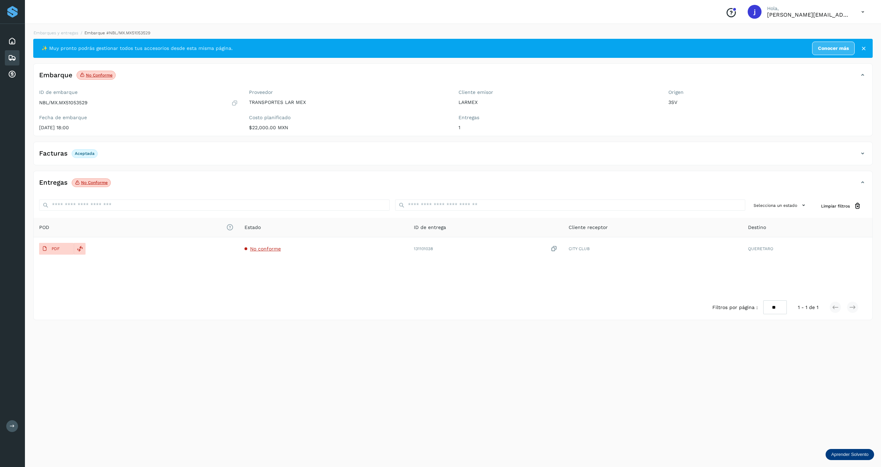
click at [713, 377] on div "Embarques y entregas Embarque #NBL/MX.MX51053529 ✨ Muy pronto podrás gestionar …" at bounding box center [453, 243] width 856 height 445
click at [854, 148] on div "Facturas Aceptada" at bounding box center [446, 153] width 824 height 12
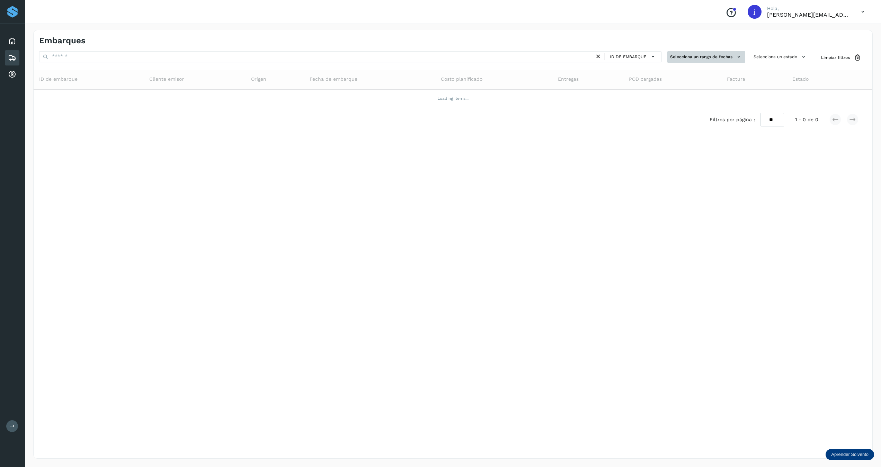
click at [737, 54] on icon at bounding box center [738, 56] width 7 height 7
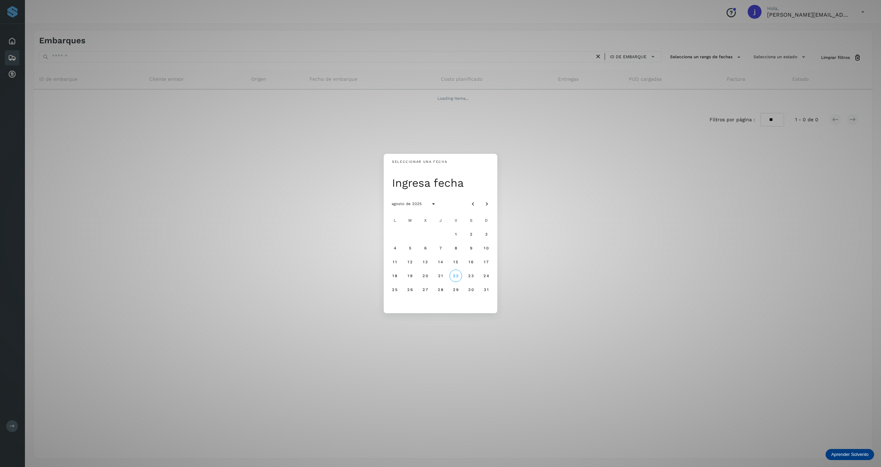
drag, startPoint x: 648, startPoint y: 231, endPoint x: 652, endPoint y: 226, distance: 6.2
click at [650, 231] on div "Seleccionar una fecha Ingresa fecha agosto de 2025 L M X J V S D 1 2 3 4 5 6 7 …" at bounding box center [440, 233] width 881 height 467
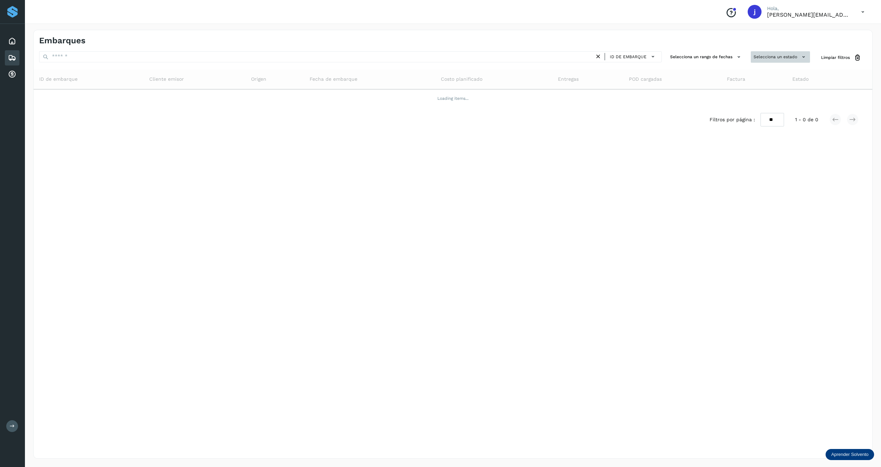
click at [784, 57] on button "Selecciona un estado" at bounding box center [779, 56] width 59 height 11
click at [739, 97] on icon at bounding box center [736, 98] width 7 height 7
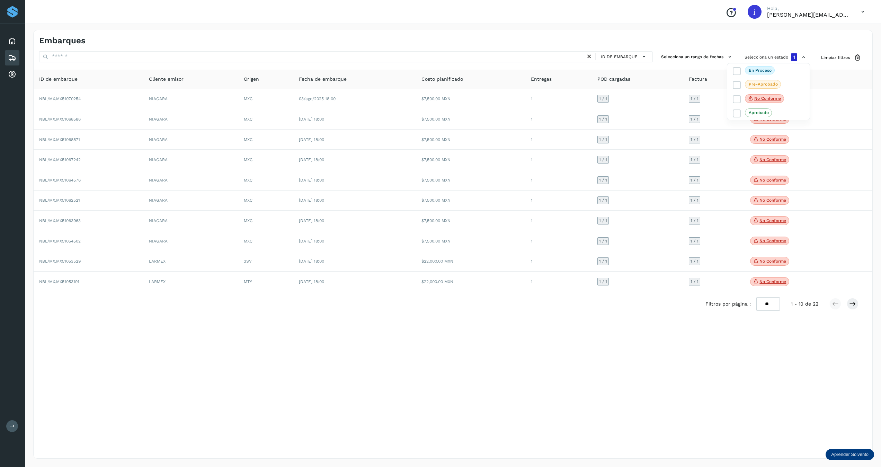
click at [771, 308] on div at bounding box center [440, 233] width 881 height 467
click at [768, 308] on select "** ** **" at bounding box center [768, 304] width 24 height 14
click at [756, 299] on select "** ** **" at bounding box center [768, 304] width 24 height 14
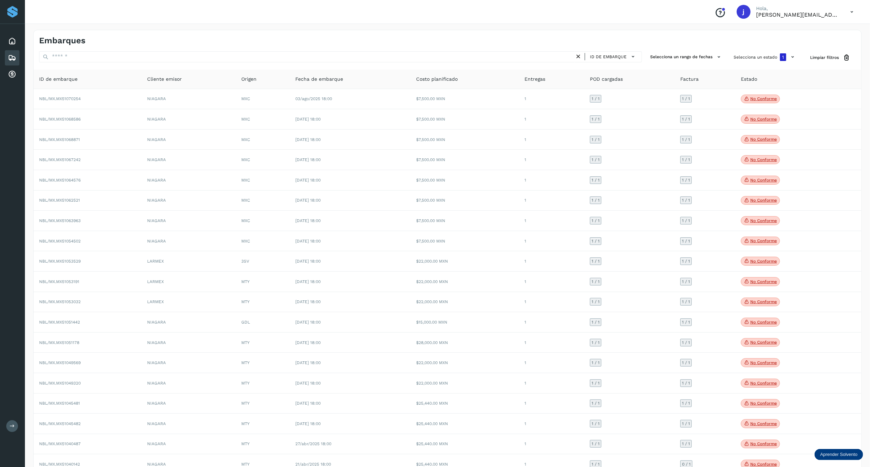
drag, startPoint x: 43, startPoint y: 80, endPoint x: 883, endPoint y: 179, distance: 845.2
click at [870, 179] on html "Proveedores Inicio Embarques Cuentas por cobrar Salir Conoce nuestros beneficio…" at bounding box center [435, 284] width 870 height 568
drag, startPoint x: 39, startPoint y: 88, endPoint x: 0, endPoint y: 77, distance: 40.6
click at [402, 167] on table "ID de embarque Cliente emisor Origen Fecha de embarque Costo planificado Entreg…" at bounding box center [448, 302] width 828 height 465
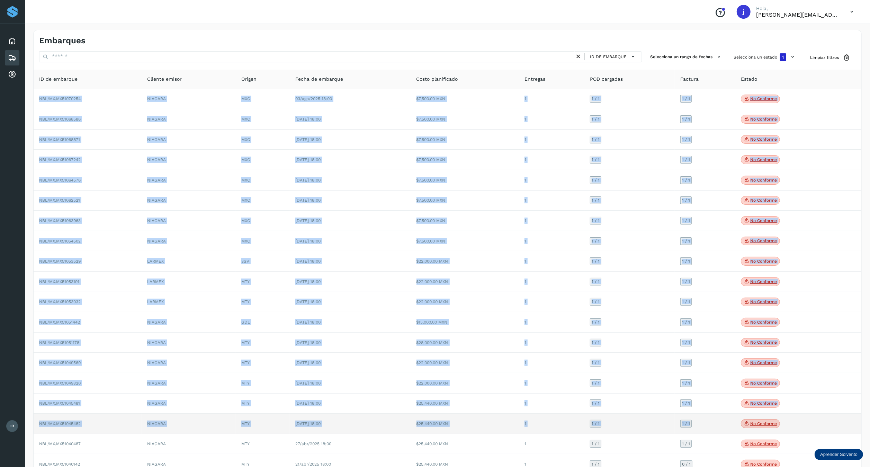
drag, startPoint x: 31, startPoint y: 91, endPoint x: 705, endPoint y: 417, distance: 748.8
click at [705, 417] on div "Embarques ID de embarque Selecciona un rango de fechas Selecciona un estado 1 L…" at bounding box center [447, 294] width 845 height 547
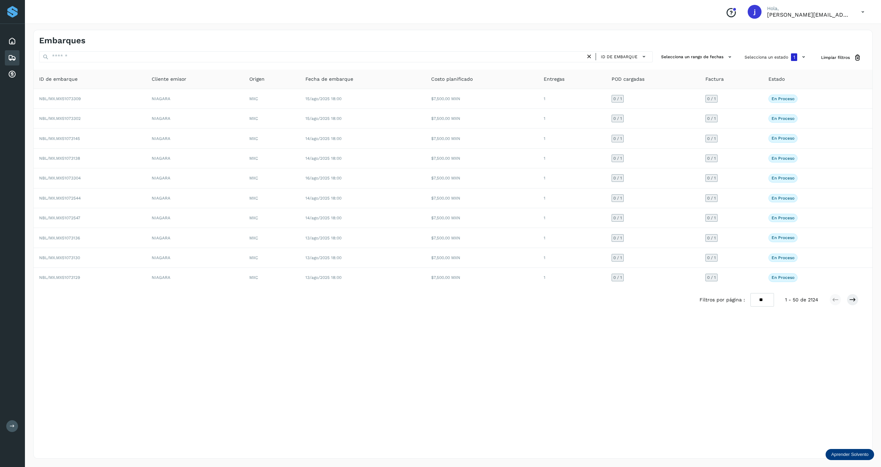
click at [677, 368] on div "Embarques ID de embarque Selecciona un rango de fechas Selecciona un estado 1 L…" at bounding box center [452, 244] width 839 height 428
click at [767, 51] on div "Embarques ID de embarque Selecciona un rango de fechas Selecciona un estado 1 L…" at bounding box center [452, 244] width 839 height 428
click at [767, 59] on button "Selecciona un estado 1" at bounding box center [775, 57] width 68 height 12
click at [768, 306] on div at bounding box center [440, 233] width 881 height 467
click at [352, 350] on div "Embarques ID de embarque Selecciona un rango de fechas Selecciona un estado 1 L…" at bounding box center [452, 244] width 839 height 428
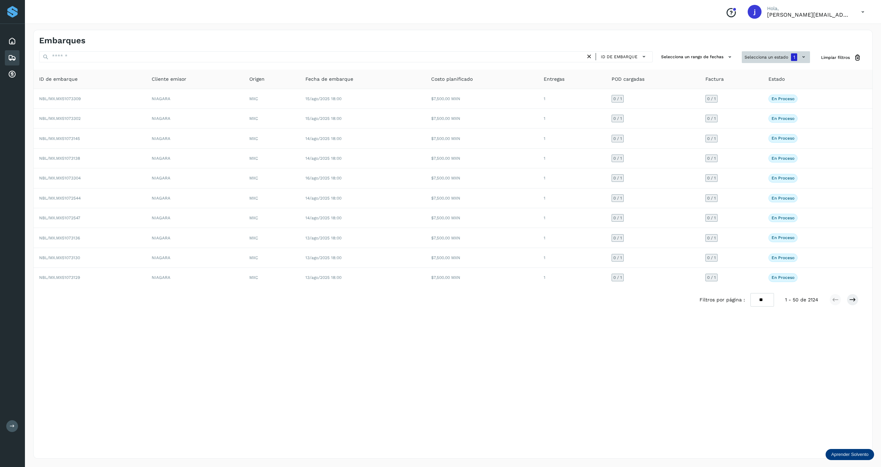
click at [771, 56] on button "Selecciona un estado 1" at bounding box center [775, 57] width 68 height 12
click at [741, 96] on label "No conforme" at bounding box center [757, 98] width 51 height 9
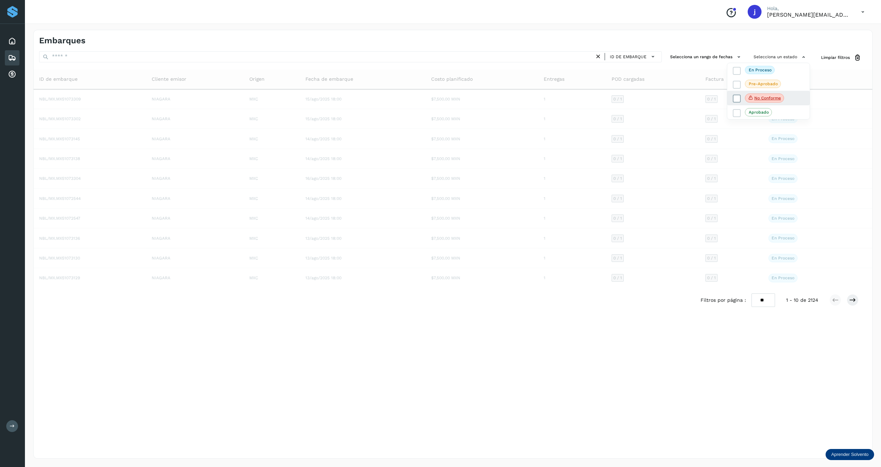
click at [734, 100] on icon at bounding box center [736, 98] width 7 height 7
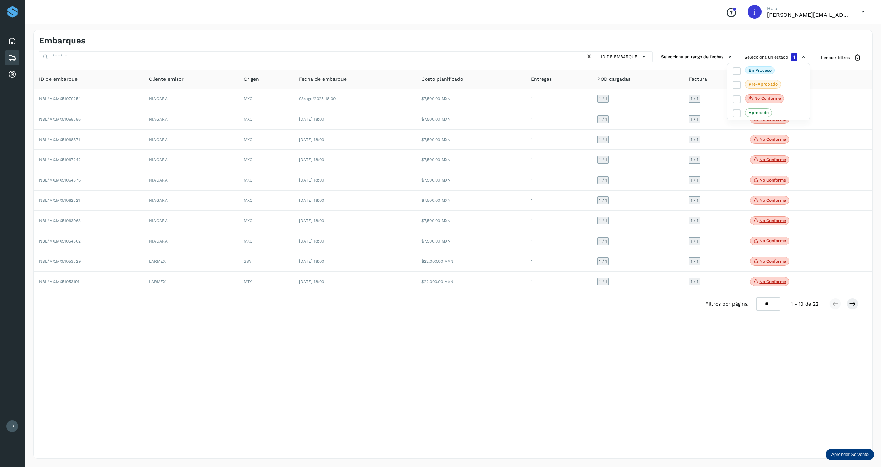
click at [769, 305] on div at bounding box center [440, 233] width 881 height 467
click at [766, 305] on select "** ** **" at bounding box center [768, 304] width 24 height 14
select select "**"
click at [756, 299] on select "** ** **" at bounding box center [768, 304] width 24 height 14
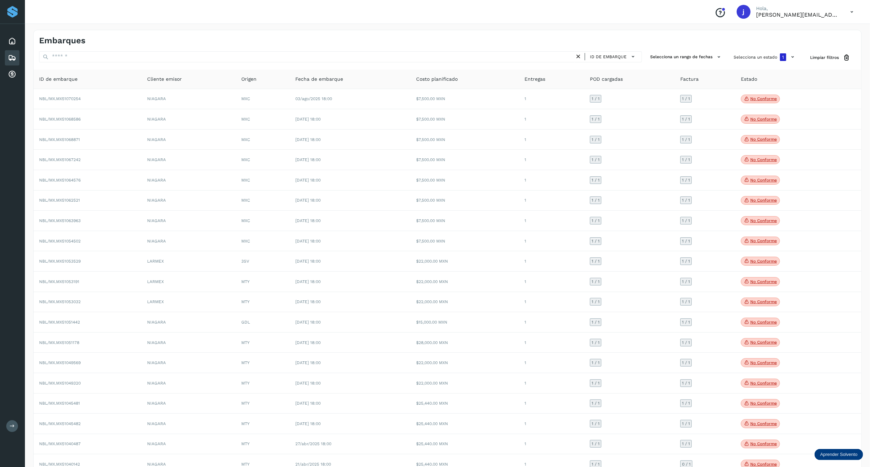
drag, startPoint x: 30, startPoint y: 93, endPoint x: 883, endPoint y: 169, distance: 855.5
click at [870, 169] on html "Proveedores Inicio Embarques Cuentas por cobrar Salir Conoce nuestros beneficio…" at bounding box center [435, 284] width 870 height 568
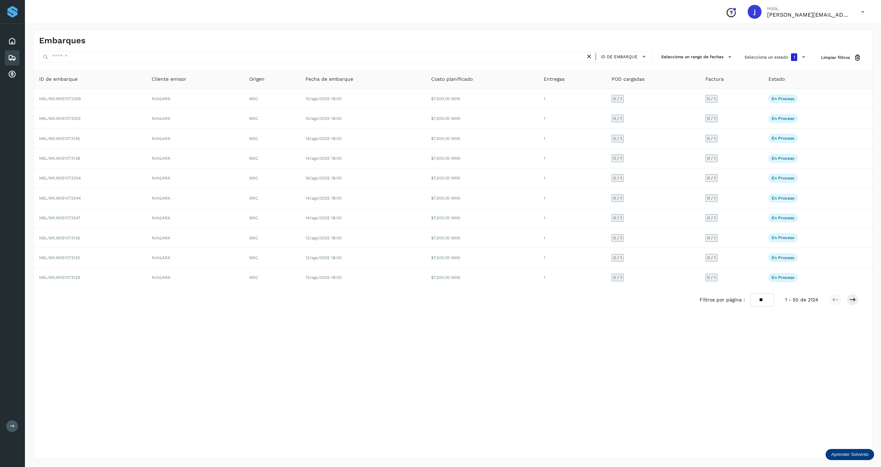
click at [249, 48] on div "Embarques ID de embarque Selecciona un rango de fechas Selecciona un estado 1 L…" at bounding box center [452, 244] width 839 height 428
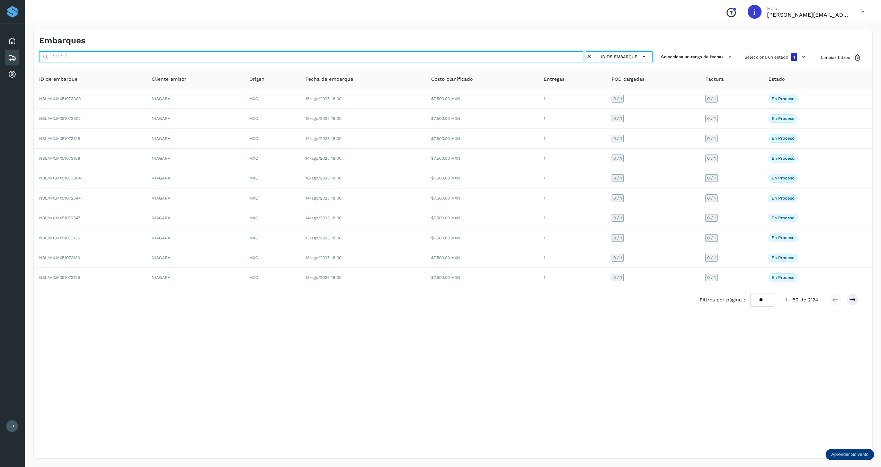
click at [238, 54] on input "text" at bounding box center [312, 56] width 546 height 11
click at [234, 58] on input "text" at bounding box center [312, 56] width 546 height 11
paste input "**********"
type input "**********"
select select "**"
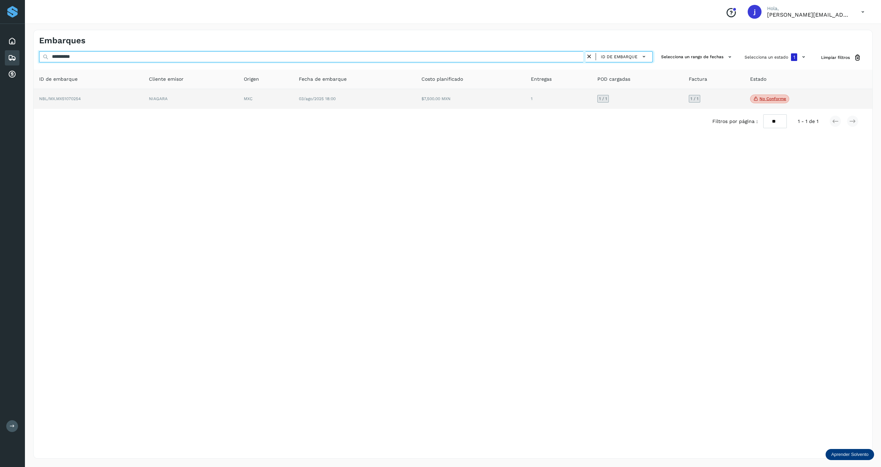
type input "**********"
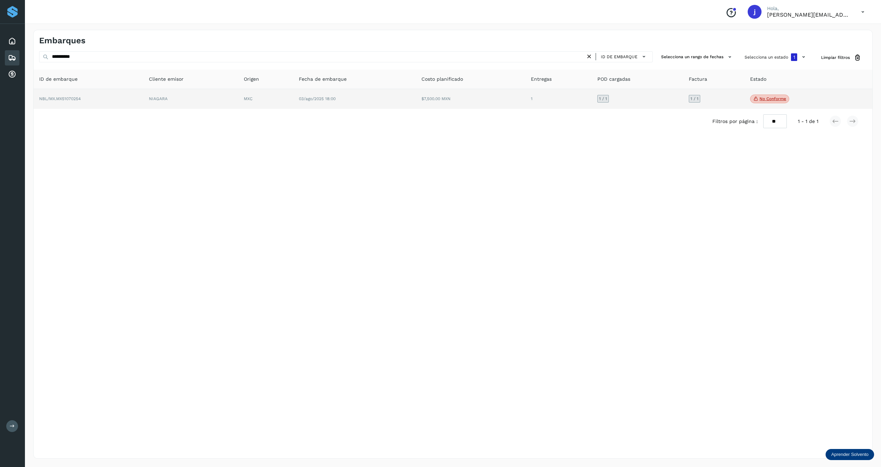
click at [525, 100] on td "$7,500.00 MXN" at bounding box center [558, 99] width 66 height 20
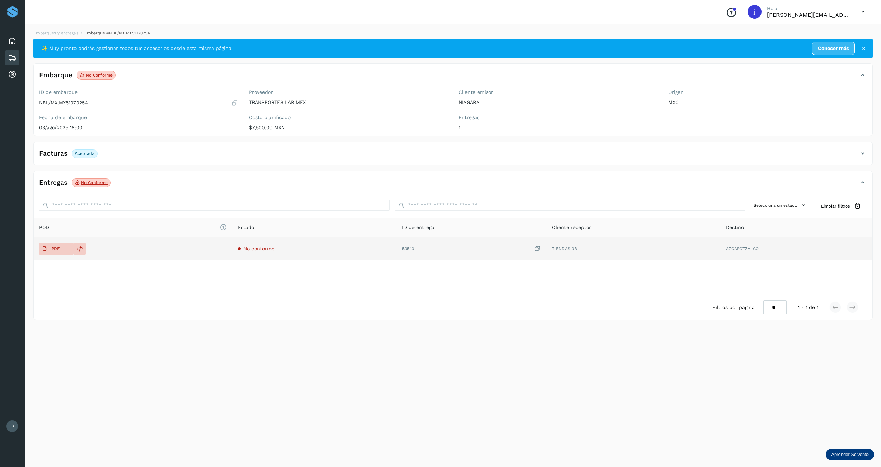
click at [247, 249] on span "No conforme" at bounding box center [258, 249] width 31 height 6
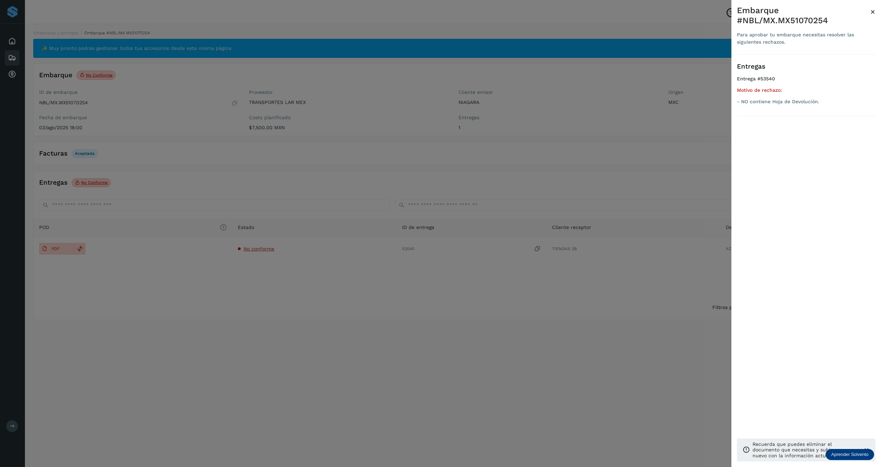
click at [809, 101] on p "- NO contiene Hoja de Devolución." at bounding box center [806, 102] width 138 height 6
drag, startPoint x: 809, startPoint y: 101, endPoint x: 818, endPoint y: 101, distance: 9.0
click at [818, 101] on p "- NO contiene Hoja de Devolución." at bounding box center [806, 102] width 138 height 6
drag, startPoint x: 820, startPoint y: 100, endPoint x: 741, endPoint y: 105, distance: 78.4
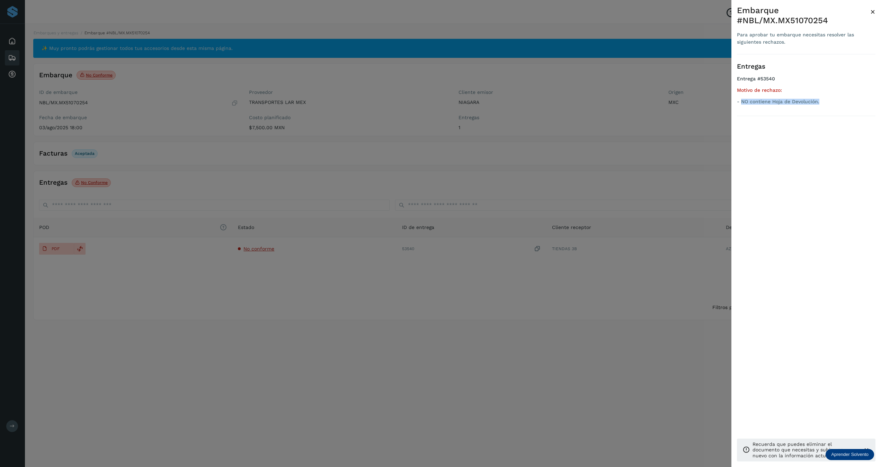
click at [741, 105] on ul "Entrega #53540 Motivo de rechazo: - NO contiene Hoja de Devolución." at bounding box center [806, 91] width 138 height 31
copy p "NO contiene Hoja de Devolución."
click at [76, 253] on div at bounding box center [440, 233] width 881 height 467
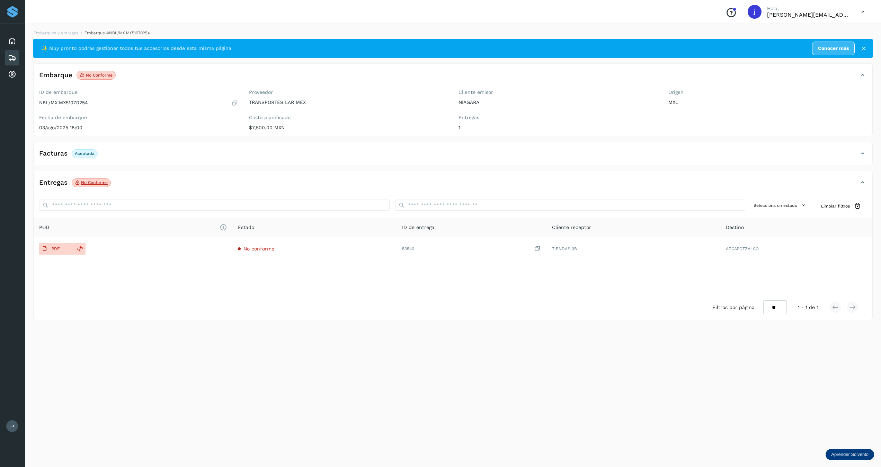
click at [76, 251] on div at bounding box center [440, 233] width 881 height 467
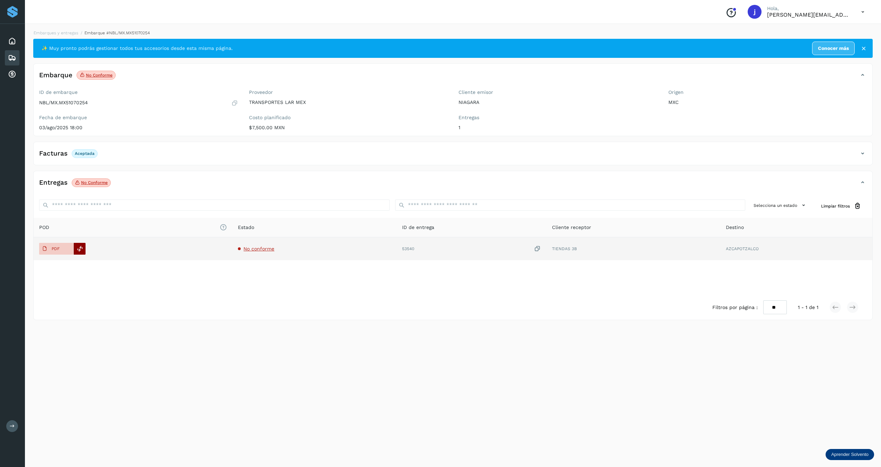
click at [81, 250] on icon at bounding box center [80, 248] width 6 height 6
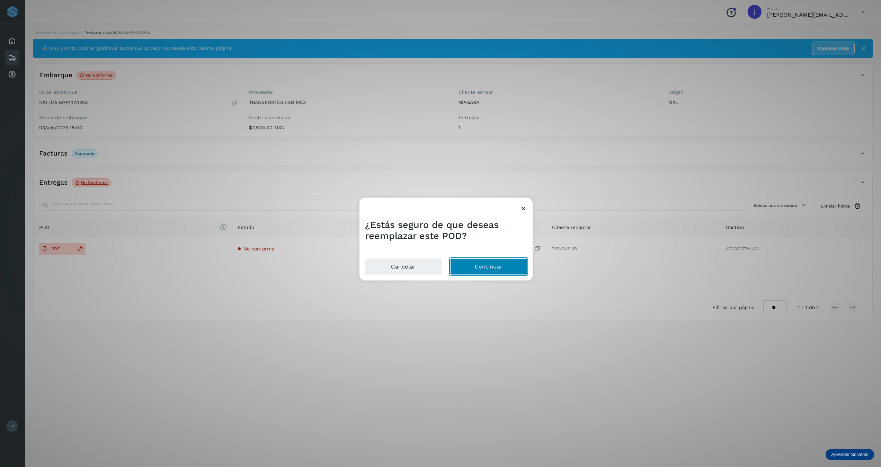
click at [474, 265] on button "Continuar" at bounding box center [488, 266] width 77 height 17
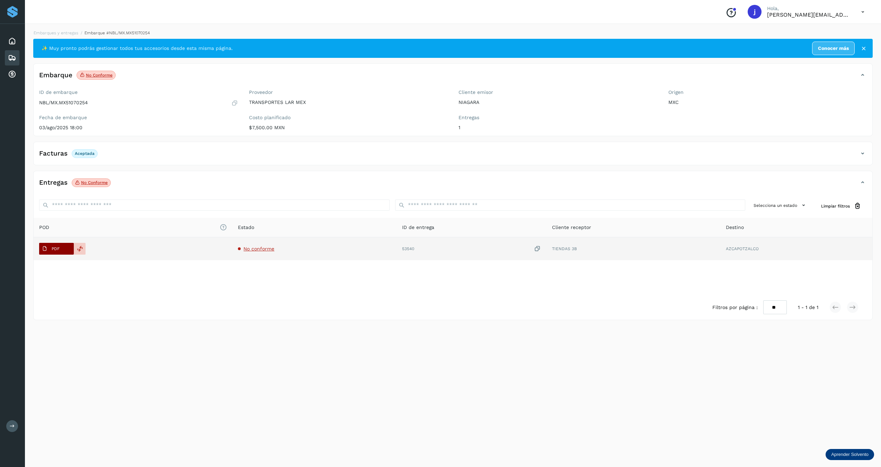
click at [55, 251] on p "PDF" at bounding box center [56, 248] width 8 height 5
